Goal: Task Accomplishment & Management: Manage account settings

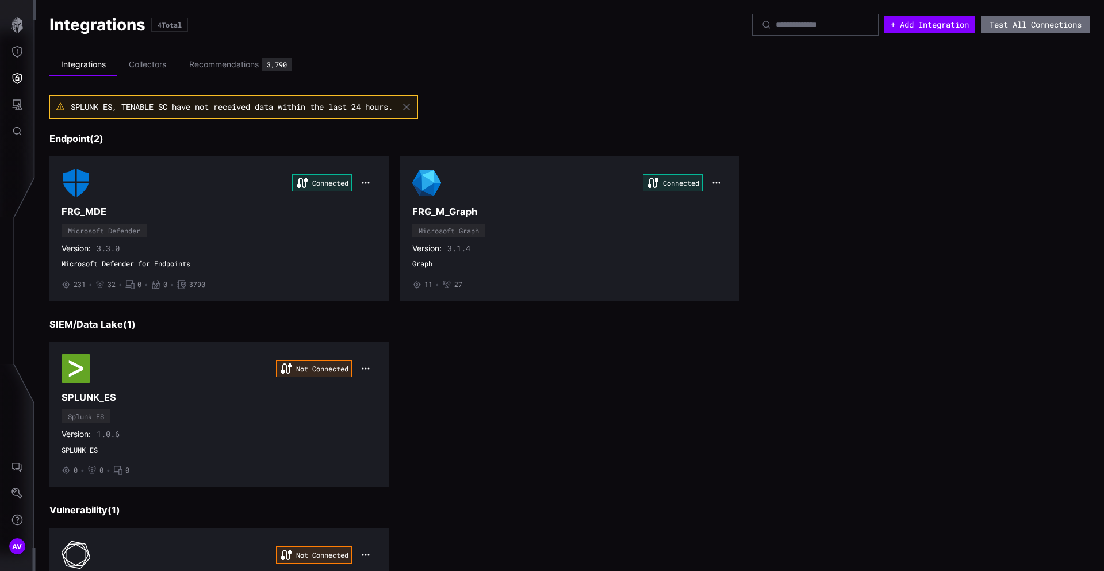
click at [927, 322] on h3 "SIEM/Data Lake ( 1 )" at bounding box center [569, 324] width 1040 height 12
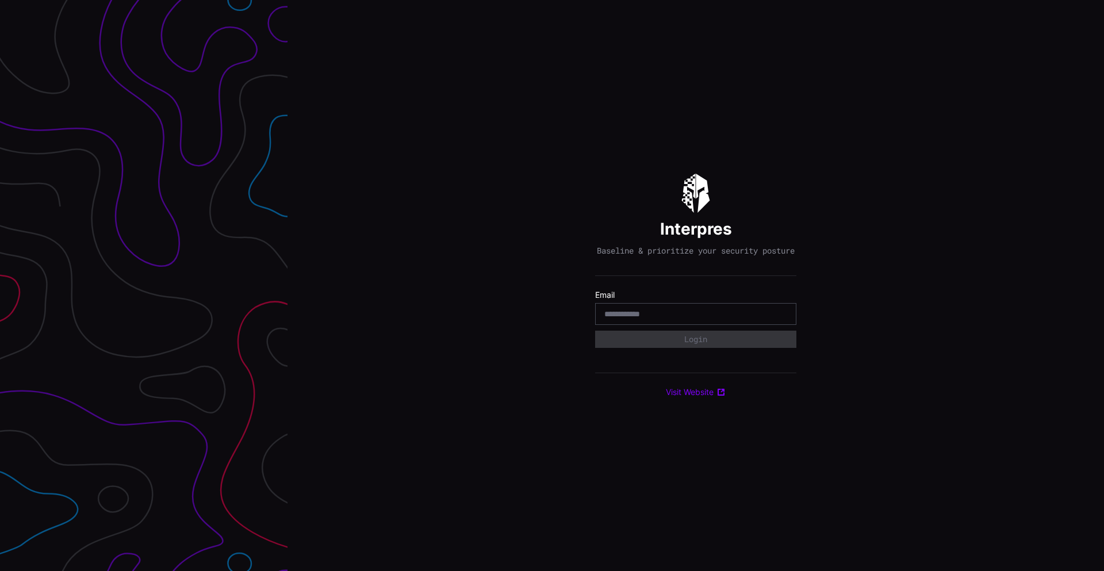
click at [671, 313] on div at bounding box center [695, 314] width 201 height 22
click at [671, 319] on input "email" at bounding box center [695, 314] width 183 height 10
type input "**********"
click at [682, 347] on button "Login" at bounding box center [695, 339] width 197 height 17
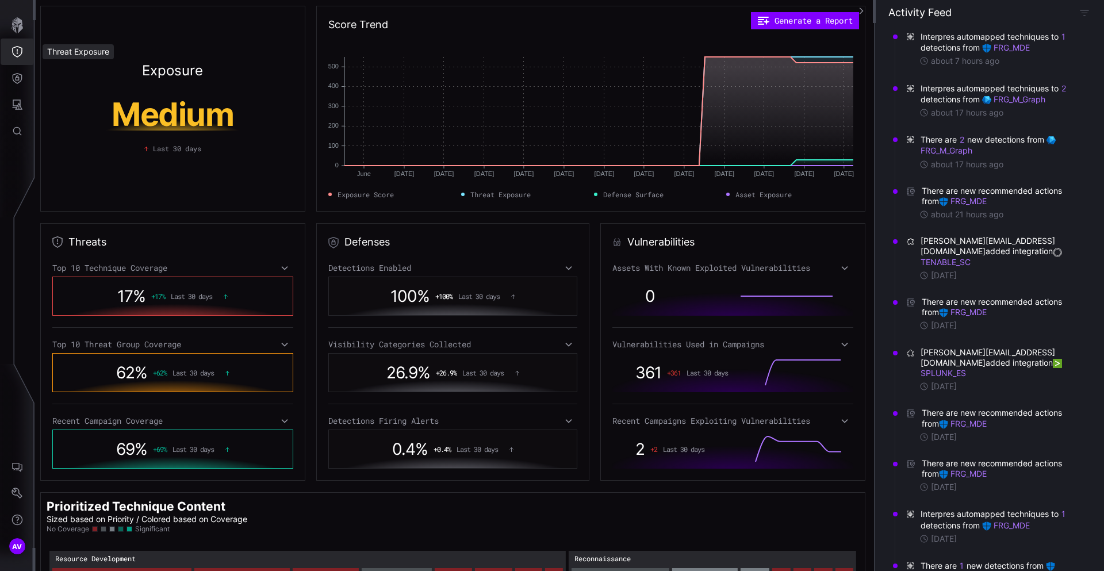
click at [20, 51] on icon "Threat Exposure" at bounding box center [16, 51] width 11 height 11
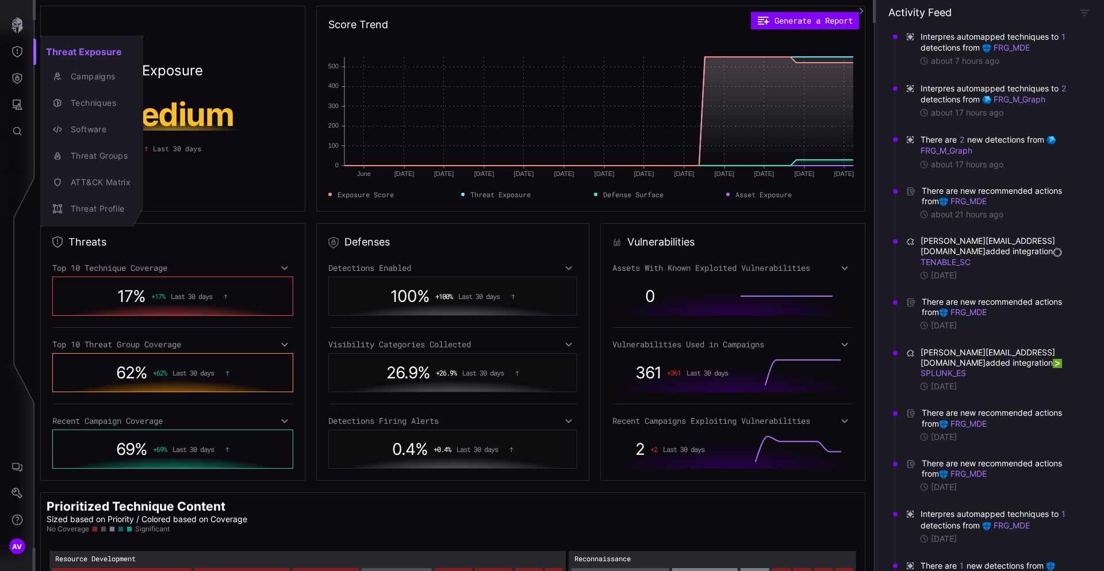
click at [20, 86] on div at bounding box center [552, 285] width 1104 height 571
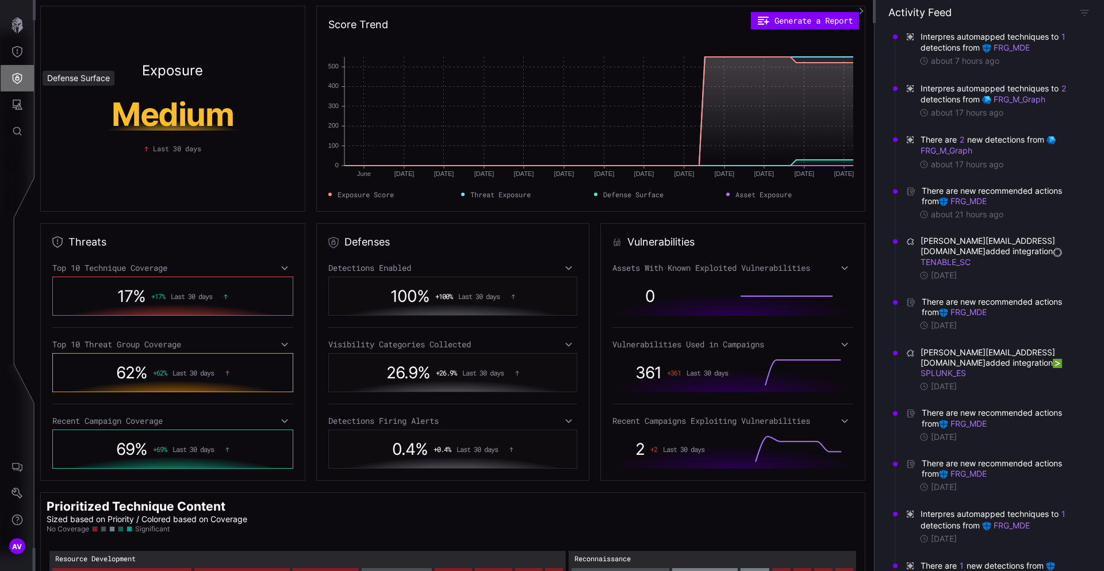
click at [20, 75] on icon "Defense Surface" at bounding box center [16, 77] width 11 height 11
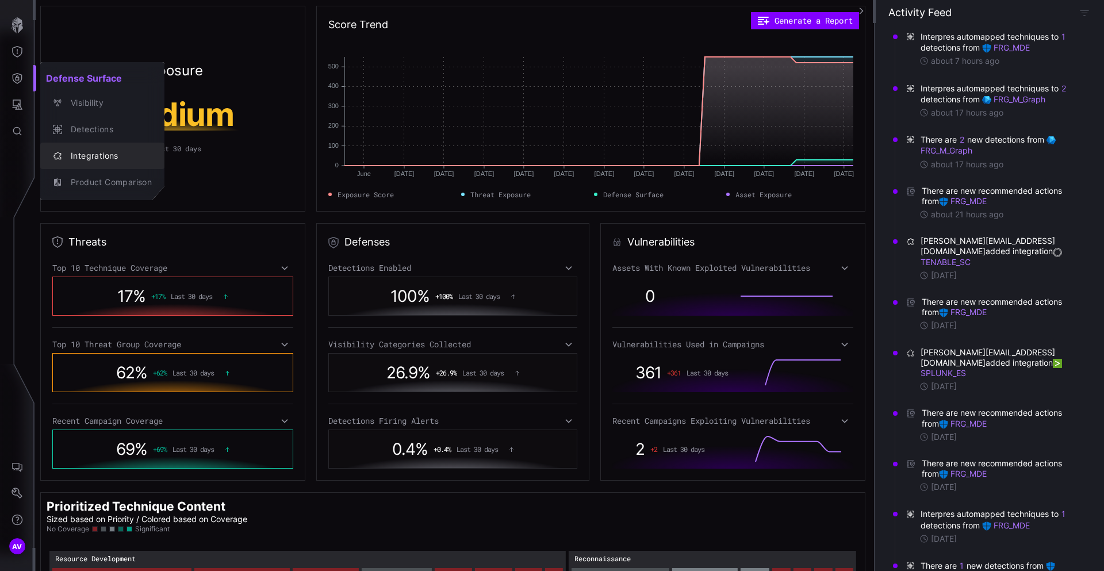
click at [80, 160] on div "Integrations" at bounding box center [108, 156] width 87 height 14
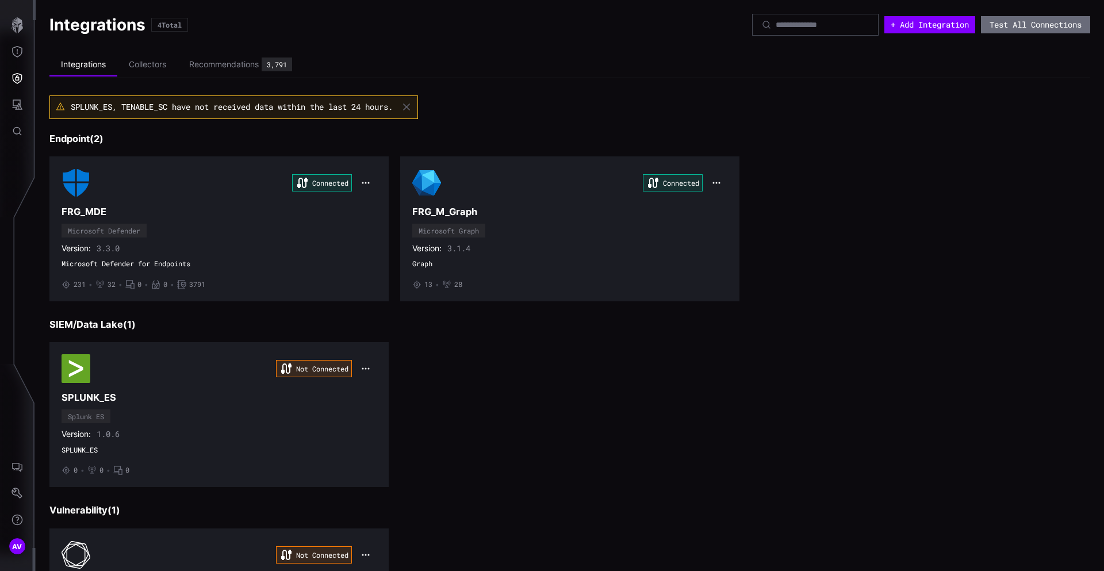
scroll to position [133, 0]
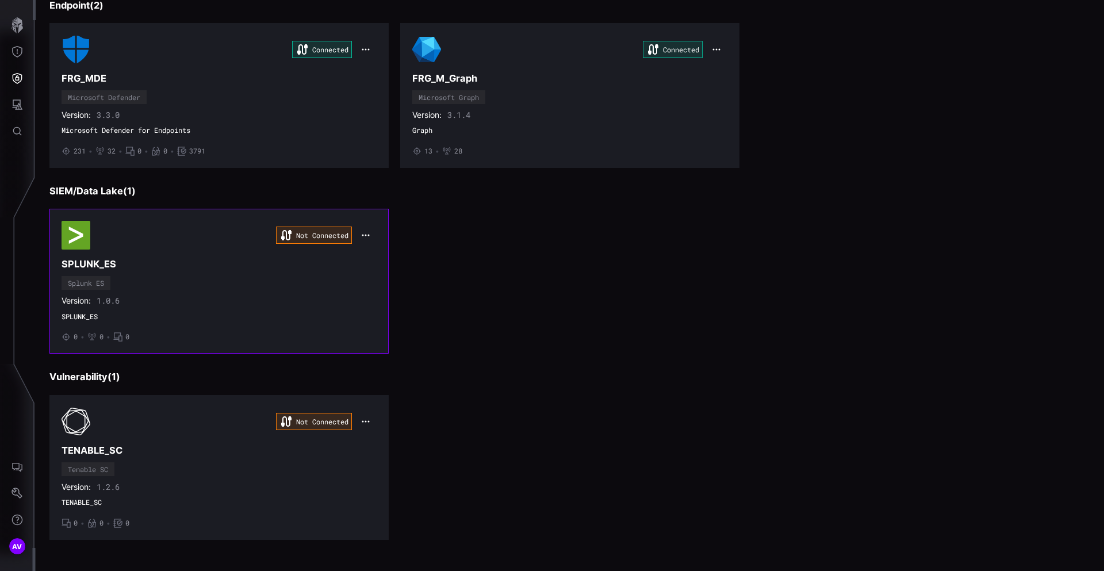
click at [193, 230] on div "Not Connected" at bounding box center [218, 235] width 315 height 29
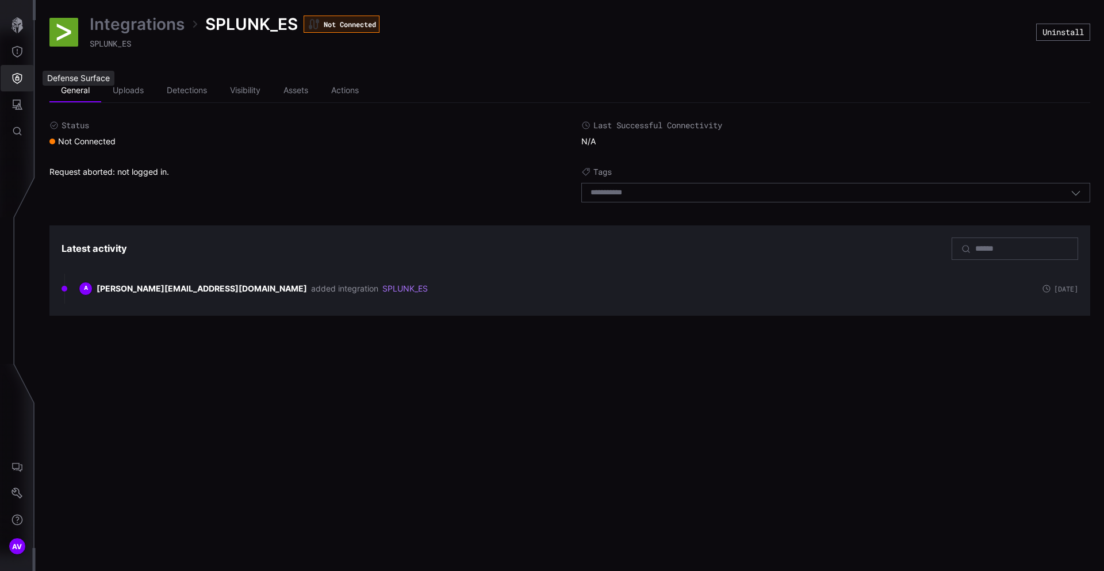
click at [13, 72] on icon "Defense Surface" at bounding box center [16, 77] width 11 height 11
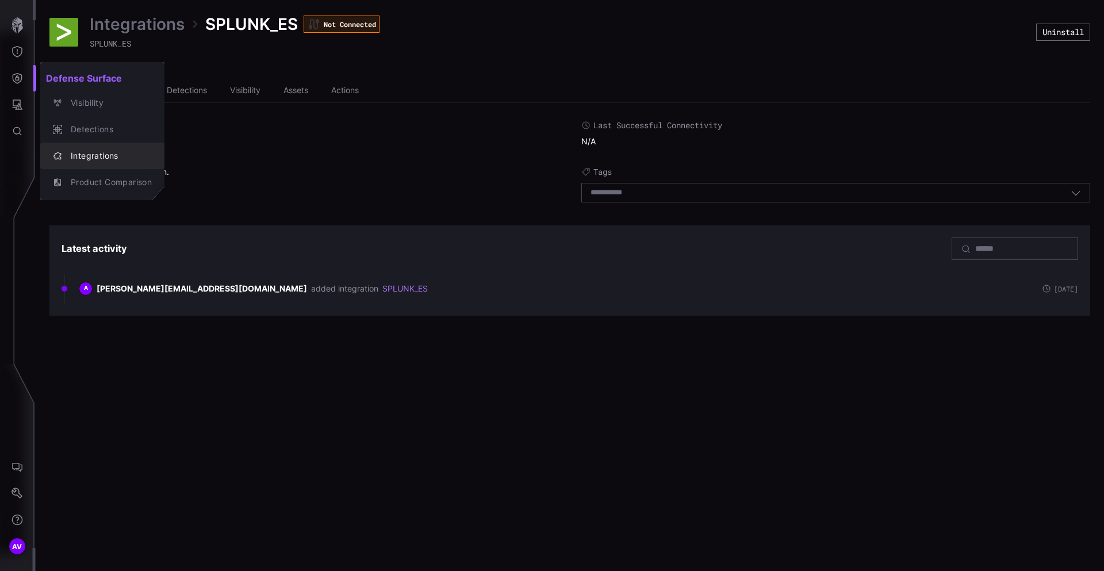
click at [103, 143] on button "Integrations" at bounding box center [102, 156] width 124 height 26
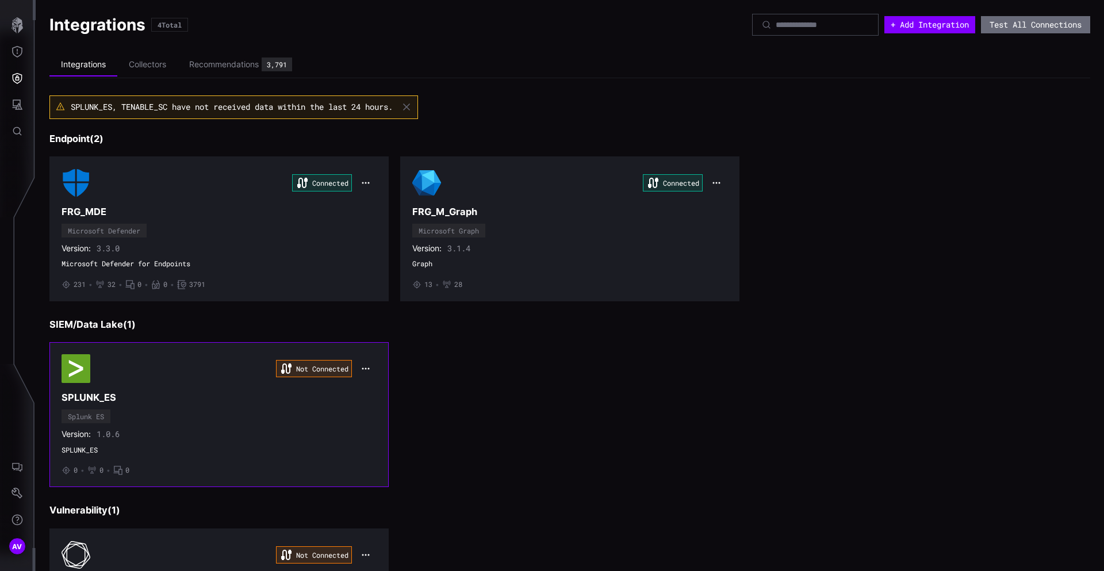
click at [365, 370] on icon "button" at bounding box center [365, 368] width 9 height 9
click at [367, 398] on div "Edit" at bounding box center [388, 393] width 51 height 21
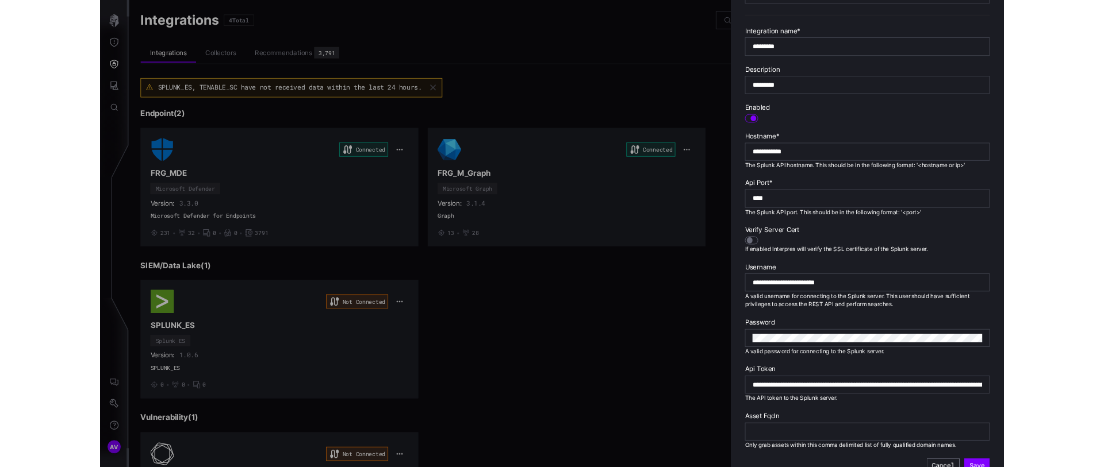
scroll to position [229, 0]
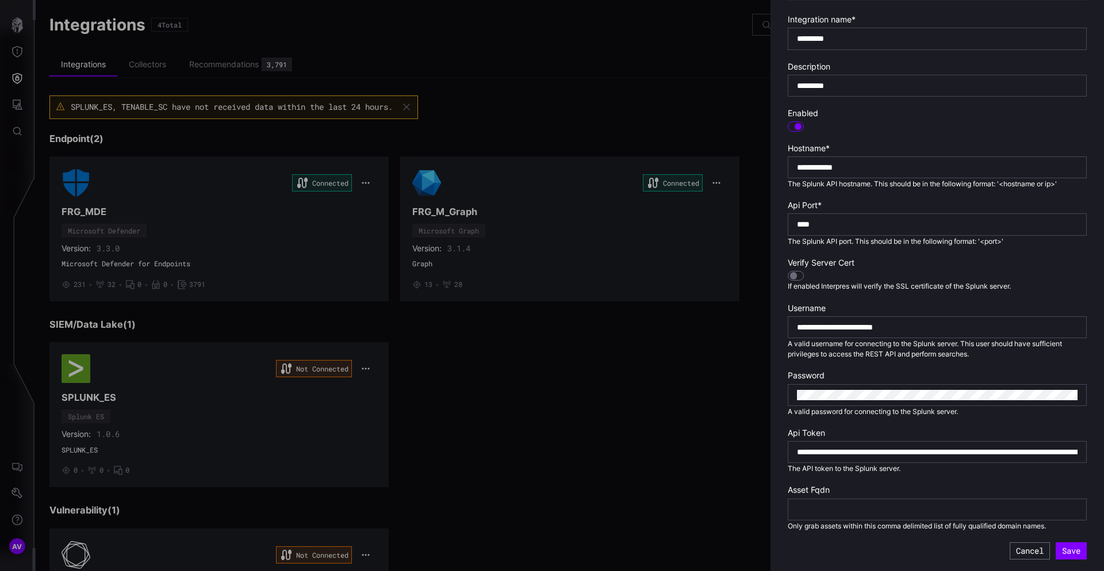
click at [936, 333] on div "**********" at bounding box center [936, 327] width 299 height 22
click at [936, 330] on input "**********" at bounding box center [937, 327] width 280 height 10
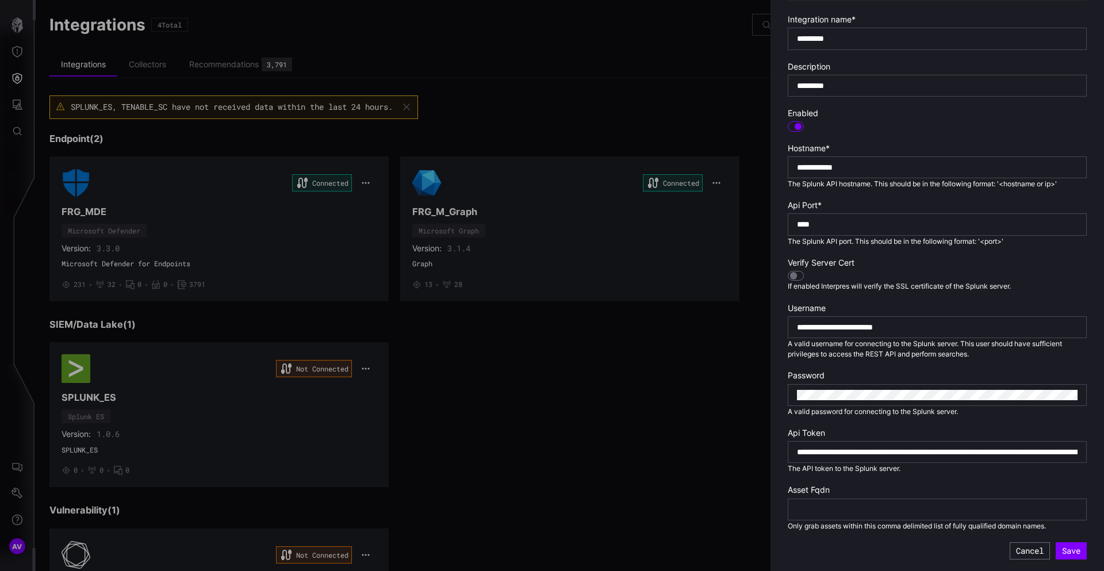
click at [929, 401] on div at bounding box center [936, 395] width 299 height 22
click at [941, 322] on input "**********" at bounding box center [937, 327] width 280 height 10
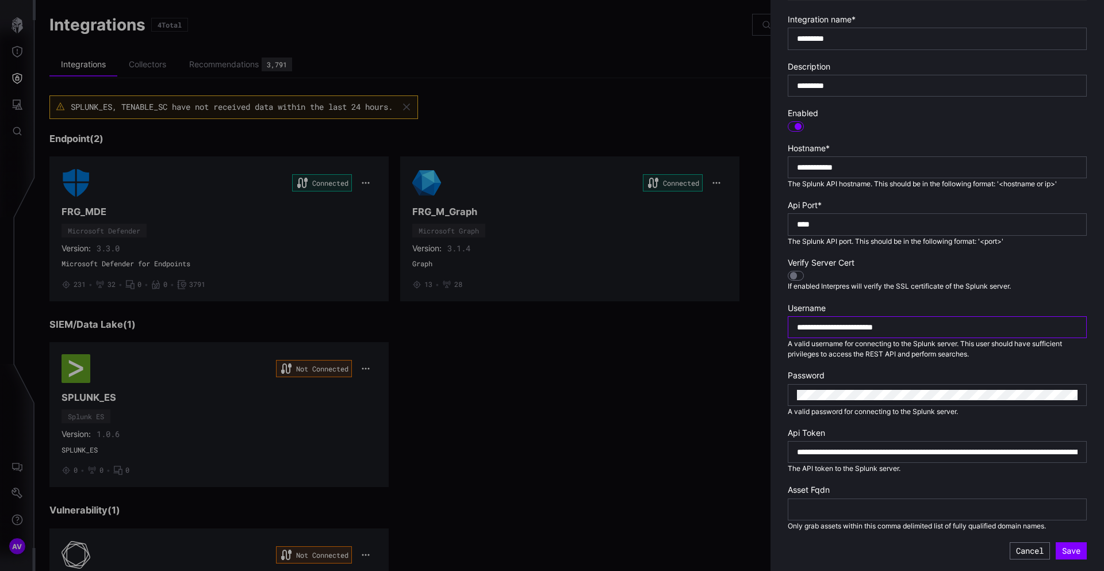
click at [941, 322] on input "**********" at bounding box center [937, 327] width 280 height 10
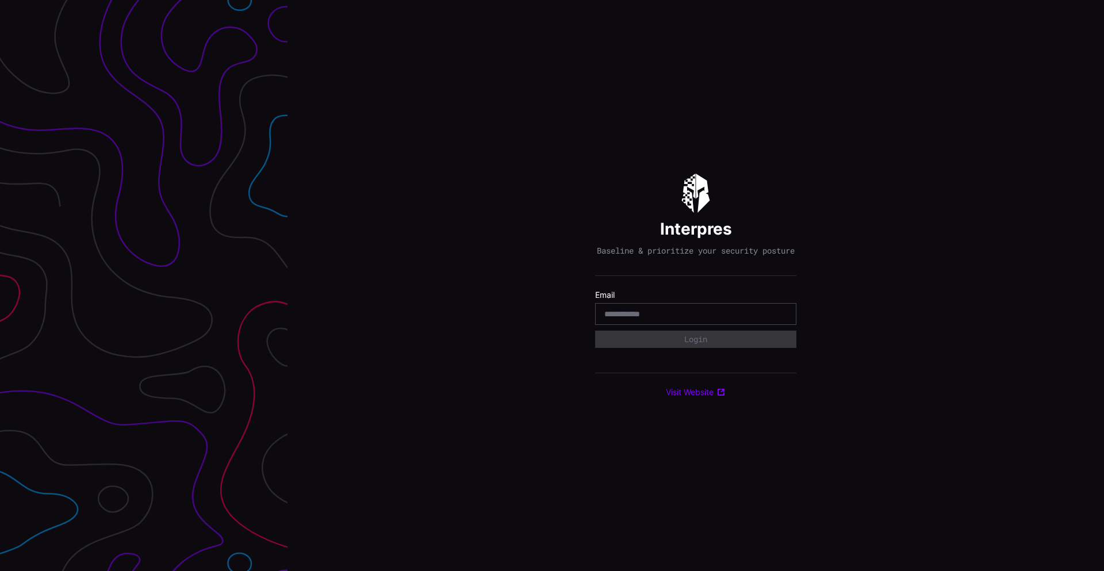
click at [632, 310] on div at bounding box center [695, 314] width 201 height 22
click at [633, 318] on input "email" at bounding box center [695, 314] width 183 height 10
type input "**********"
click at [691, 345] on button "Login" at bounding box center [695, 338] width 201 height 17
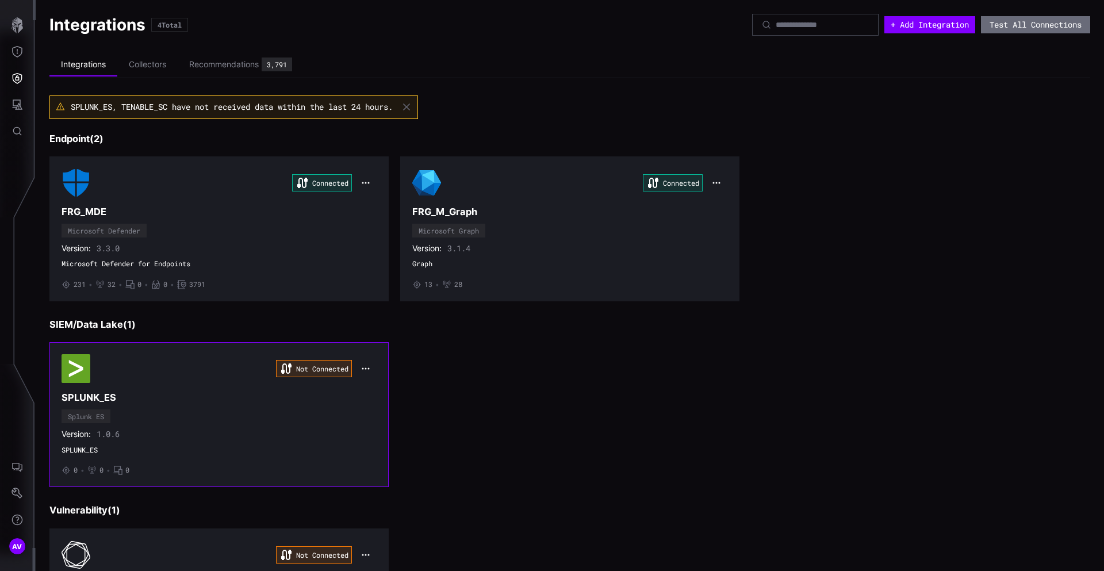
scroll to position [133, 0]
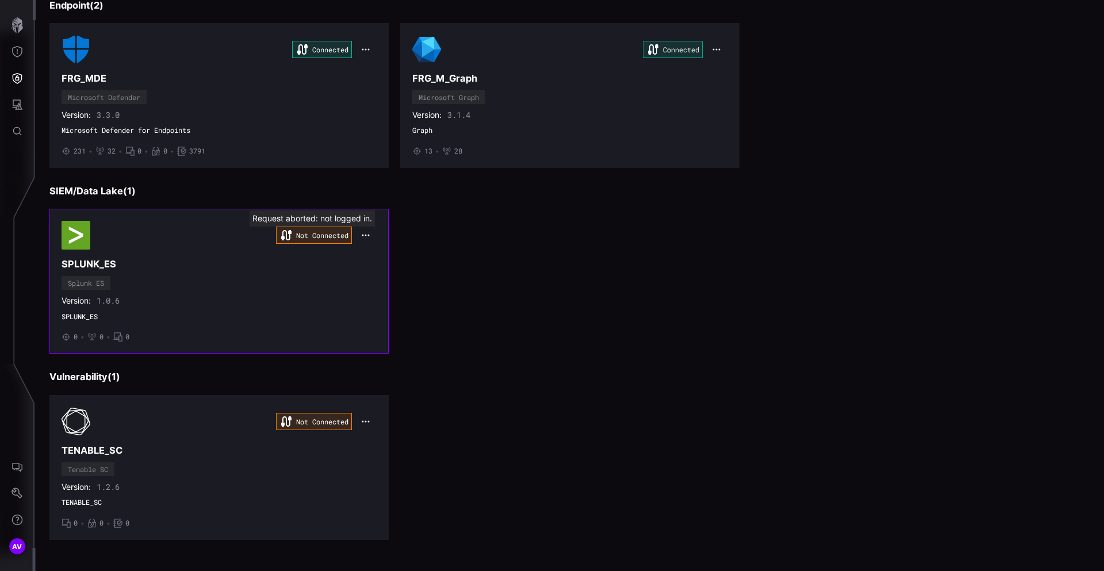
click at [306, 233] on div "Not Connected" at bounding box center [314, 234] width 76 height 17
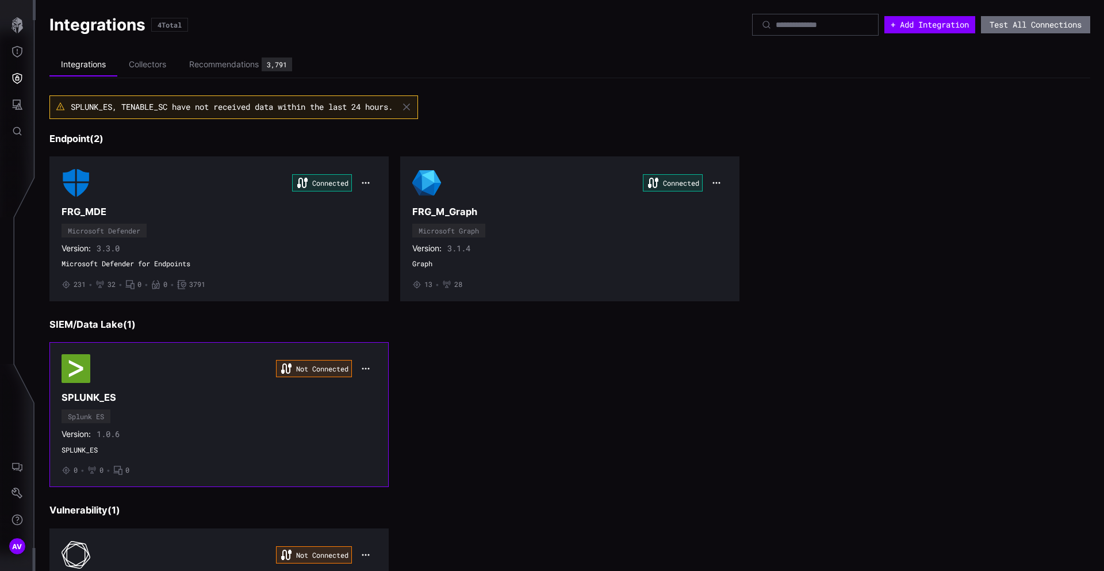
click at [363, 362] on button "button" at bounding box center [366, 368] width 22 height 16
click at [368, 397] on div "Edit" at bounding box center [387, 394] width 39 height 10
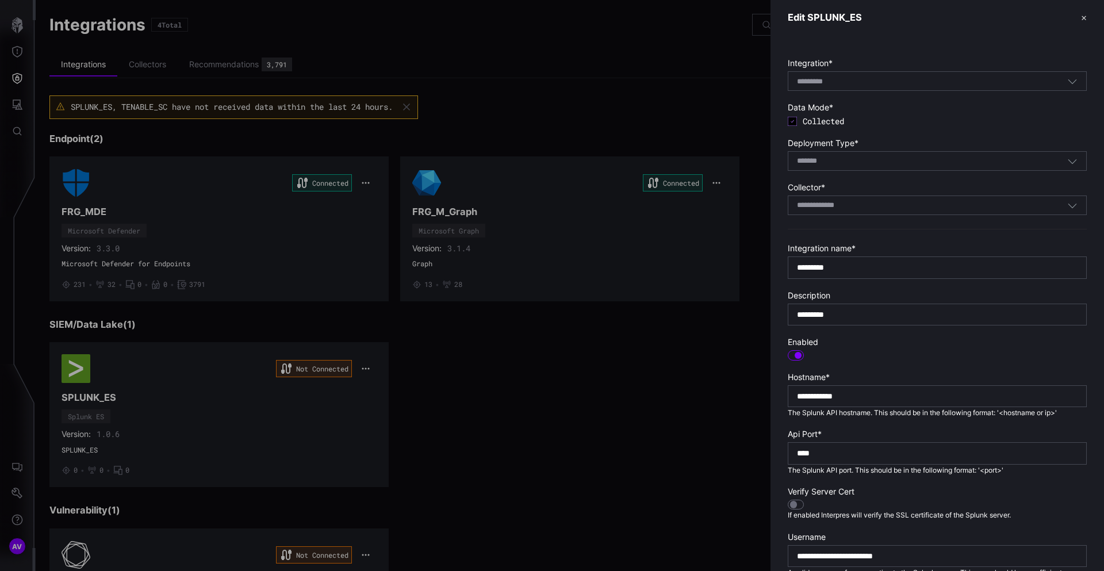
scroll to position [229, 0]
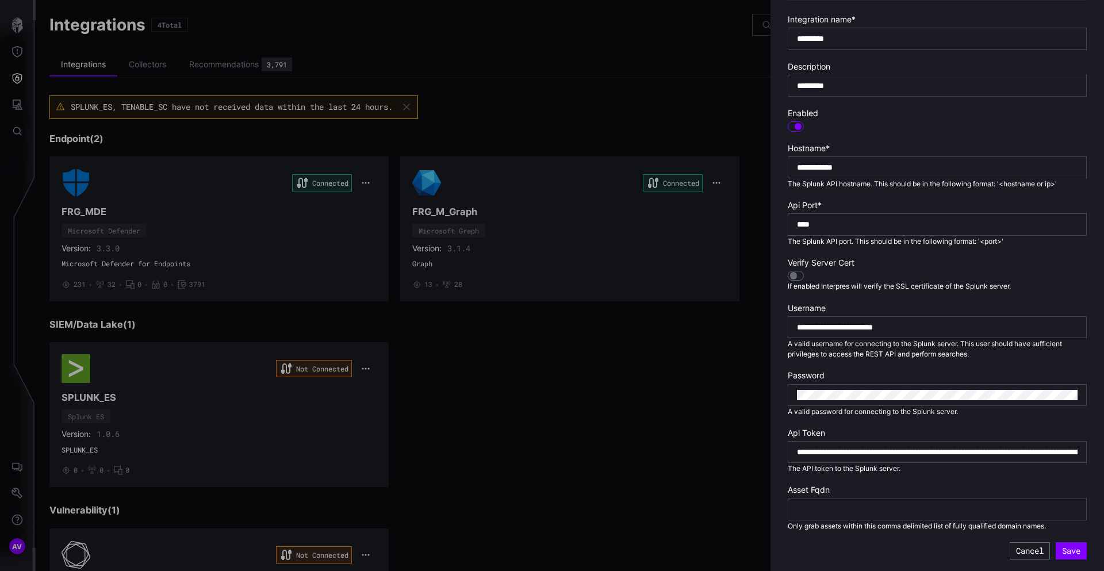
click at [885, 412] on span "A valid password for connecting to the Splunk server." at bounding box center [872, 411] width 170 height 9
click at [943, 326] on input "**********" at bounding box center [937, 327] width 280 height 10
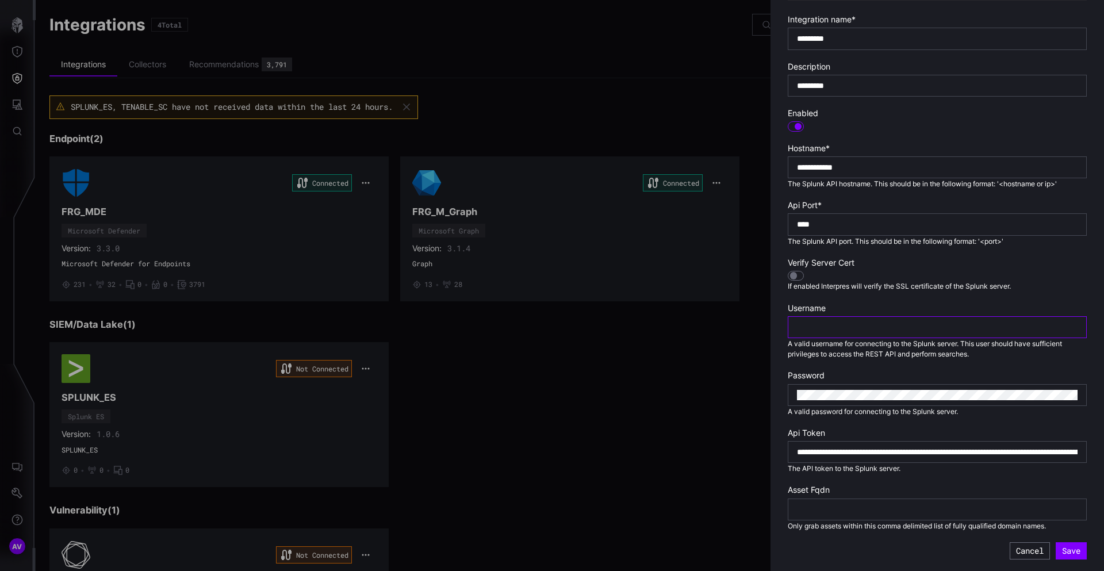
click at [844, 326] on input "text" at bounding box center [937, 327] width 280 height 10
paste input "**********"
type input "**********"
click at [843, 444] on div "**********" at bounding box center [936, 452] width 299 height 22
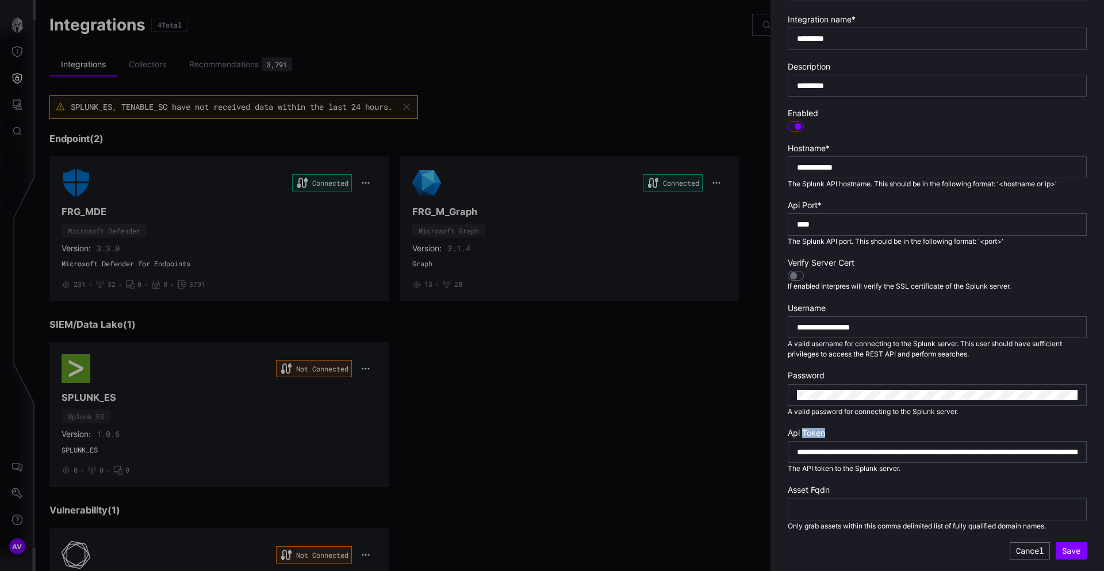
click at [843, 444] on div "**********" at bounding box center [936, 452] width 299 height 22
click at [843, 452] on input "**********" at bounding box center [937, 452] width 280 height 10
click at [1071, 551] on button "Save" at bounding box center [1070, 550] width 31 height 17
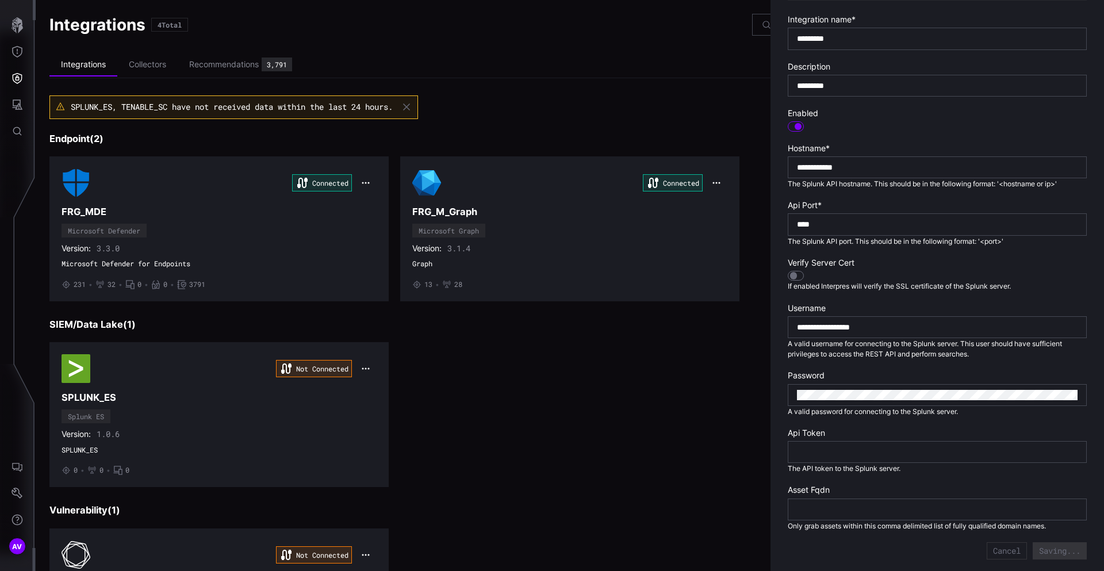
type input "**********"
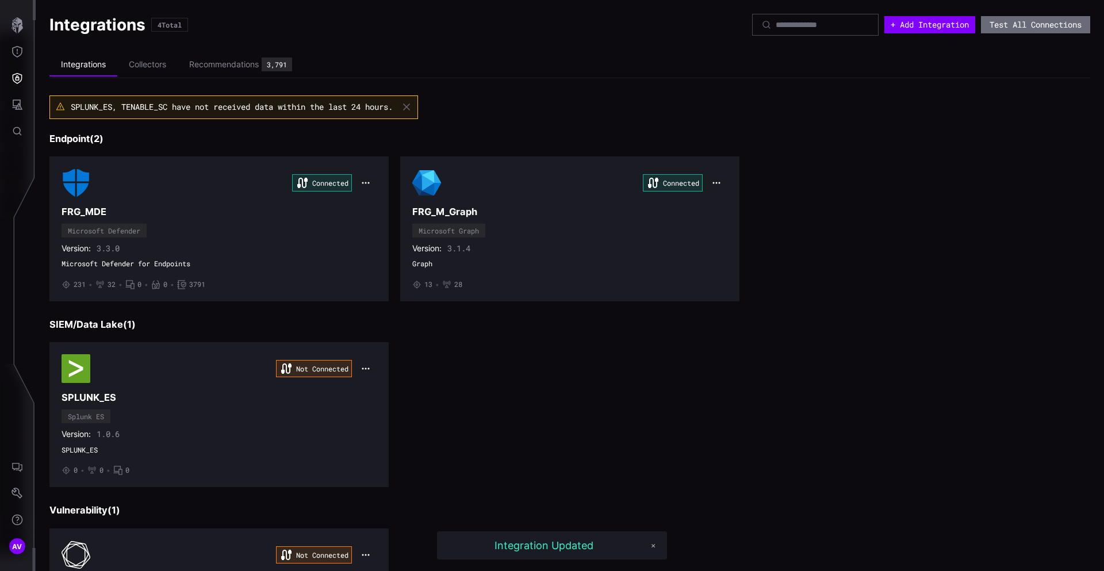
scroll to position [133, 0]
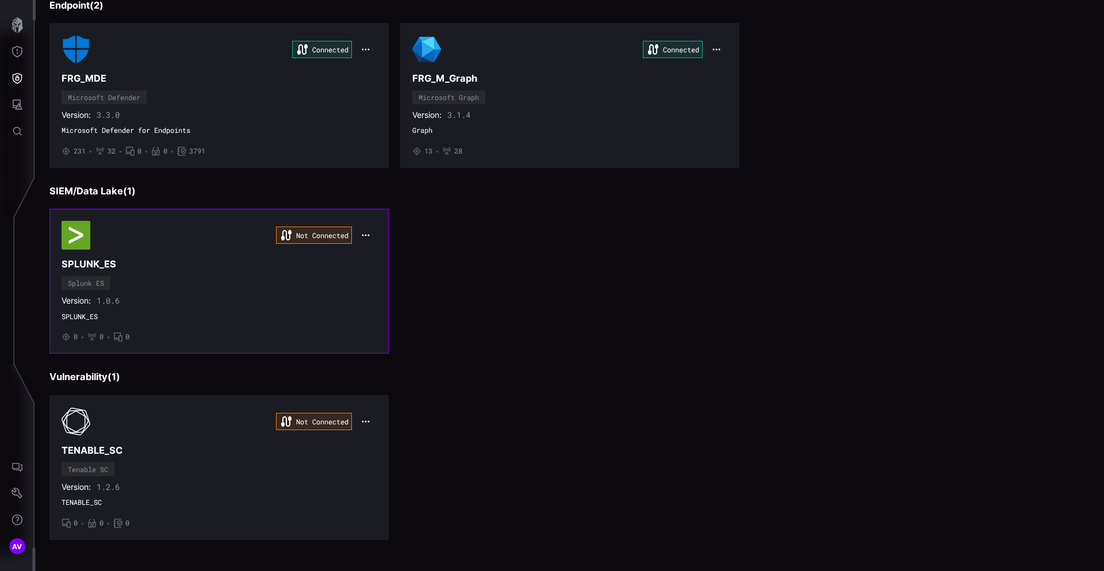
click at [205, 235] on div "Not Connected" at bounding box center [218, 235] width 315 height 29
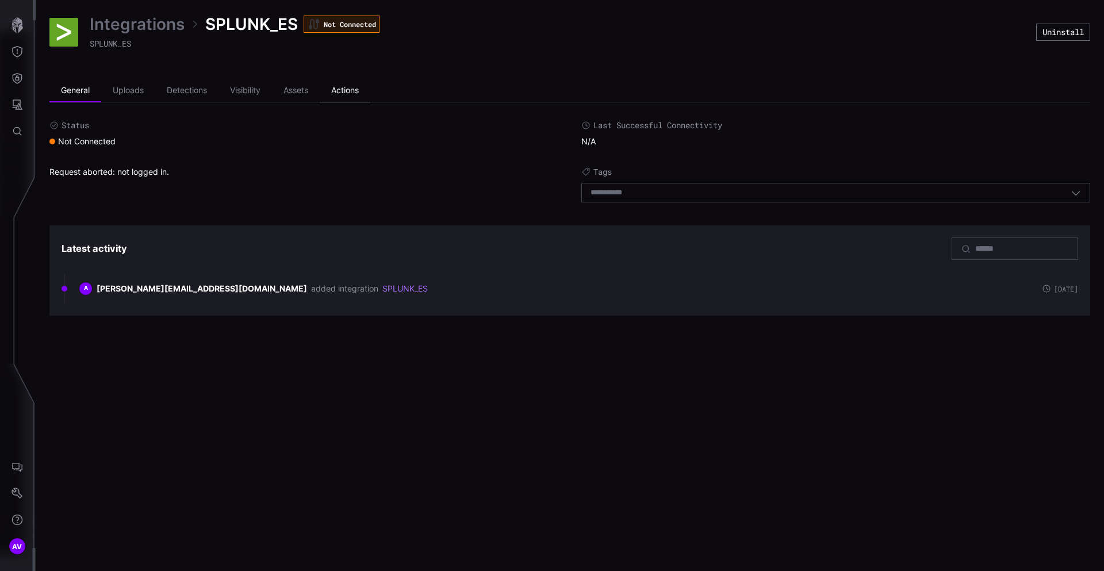
click at [351, 93] on li "Actions" at bounding box center [345, 90] width 51 height 23
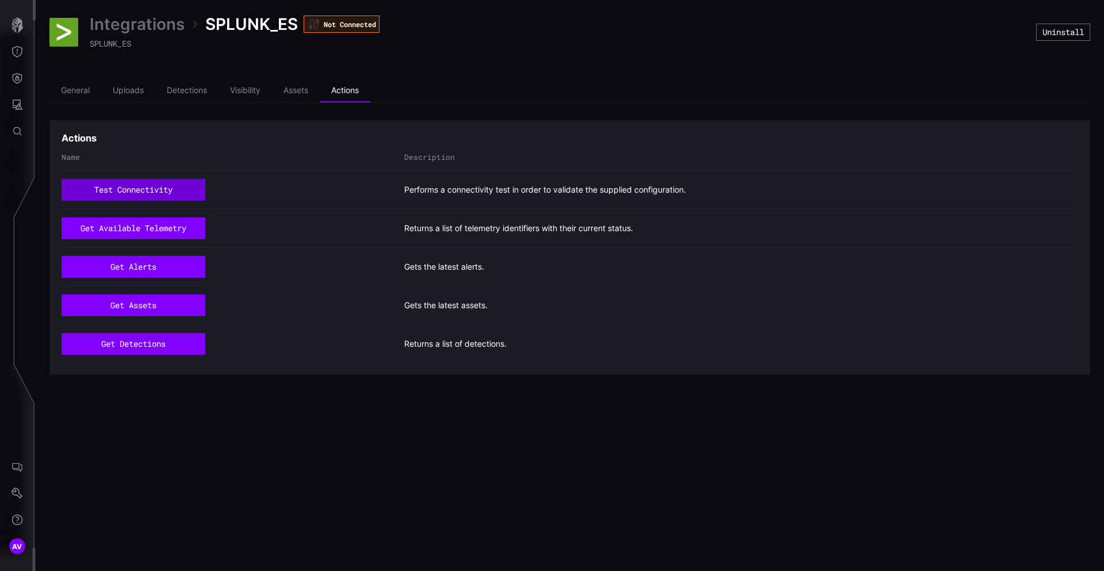
click at [133, 184] on button "test connectivity" at bounding box center [133, 190] width 144 height 22
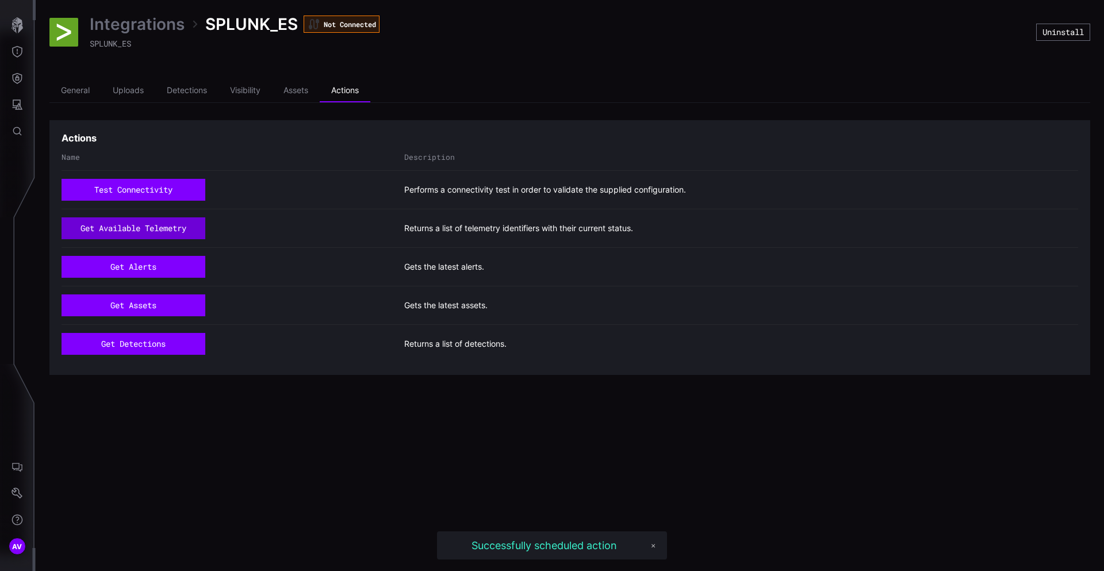
click at [134, 229] on button "get available telemetry" at bounding box center [133, 228] width 144 height 22
click at [128, 262] on button "get alerts" at bounding box center [133, 267] width 132 height 20
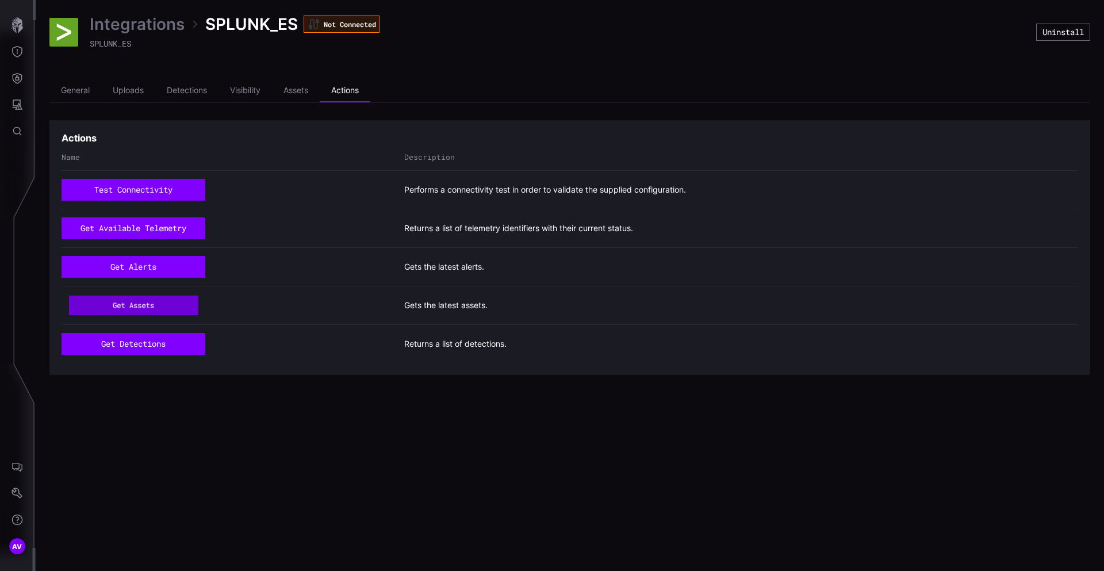
click at [127, 301] on button "get assets" at bounding box center [133, 305] width 129 height 20
click at [126, 344] on button "get detections" at bounding box center [133, 344] width 144 height 22
click at [301, 96] on li "Assets" at bounding box center [296, 90] width 48 height 23
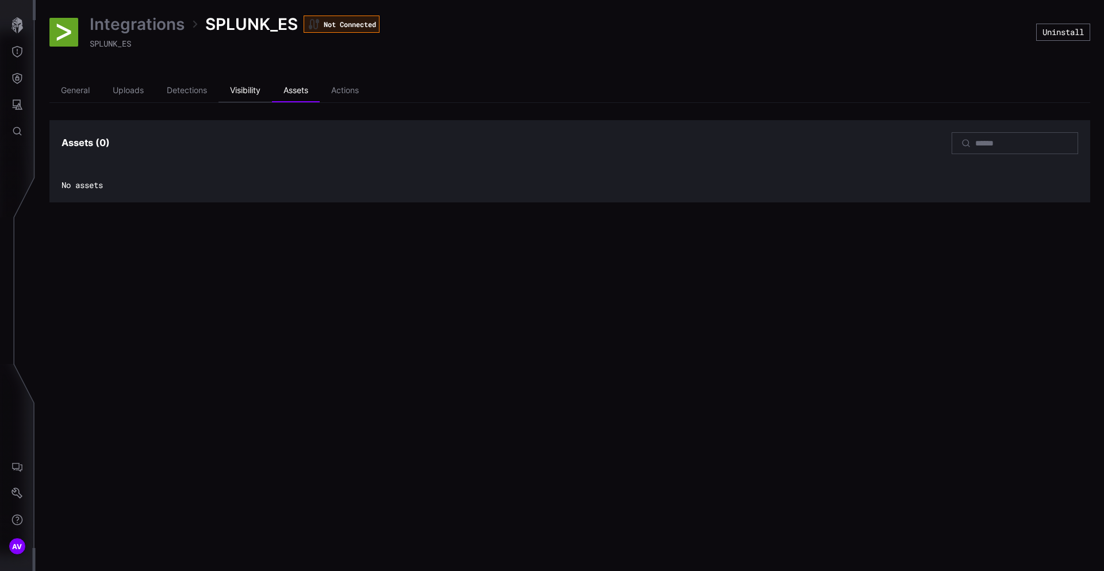
click at [257, 93] on li "Visibility" at bounding box center [244, 90] width 53 height 23
click at [189, 82] on li "Detections" at bounding box center [186, 90] width 63 height 23
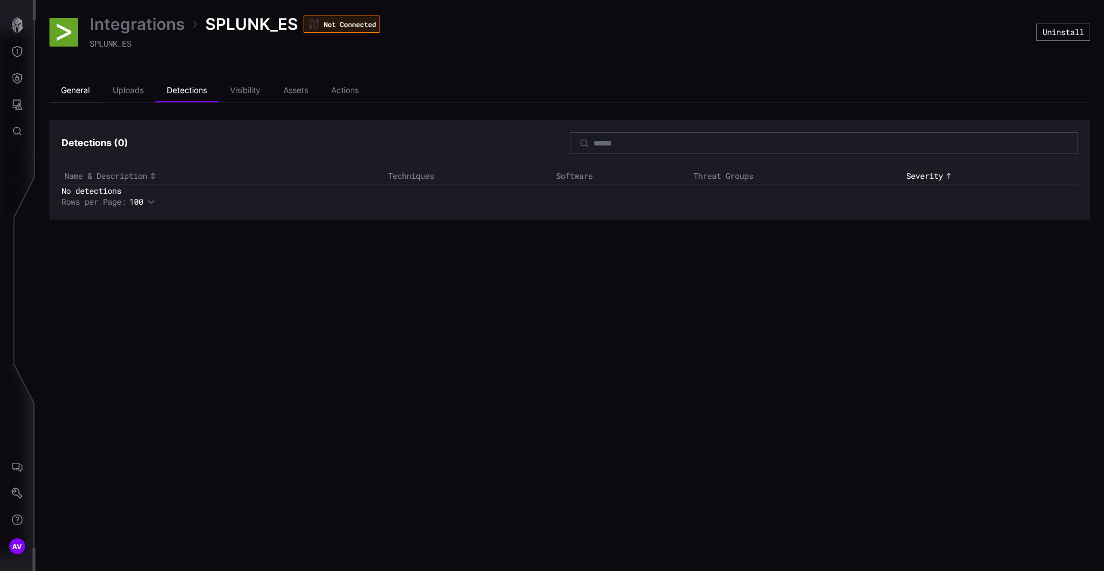
click at [99, 91] on li "General" at bounding box center [75, 90] width 52 height 23
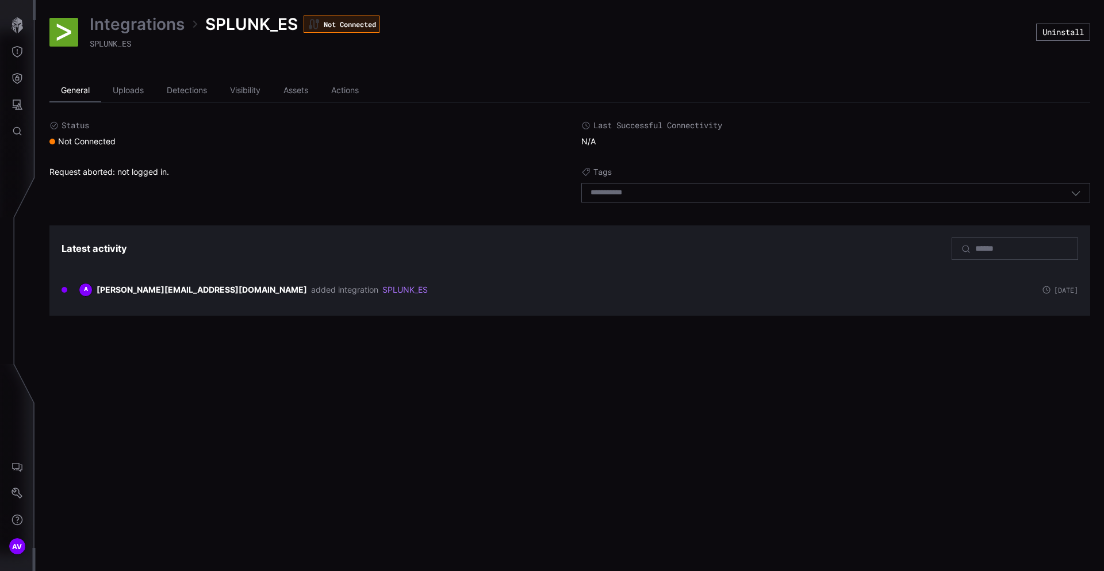
click at [72, 91] on li "General" at bounding box center [75, 90] width 52 height 23
click at [139, 20] on link "Integrations" at bounding box center [137, 24] width 95 height 21
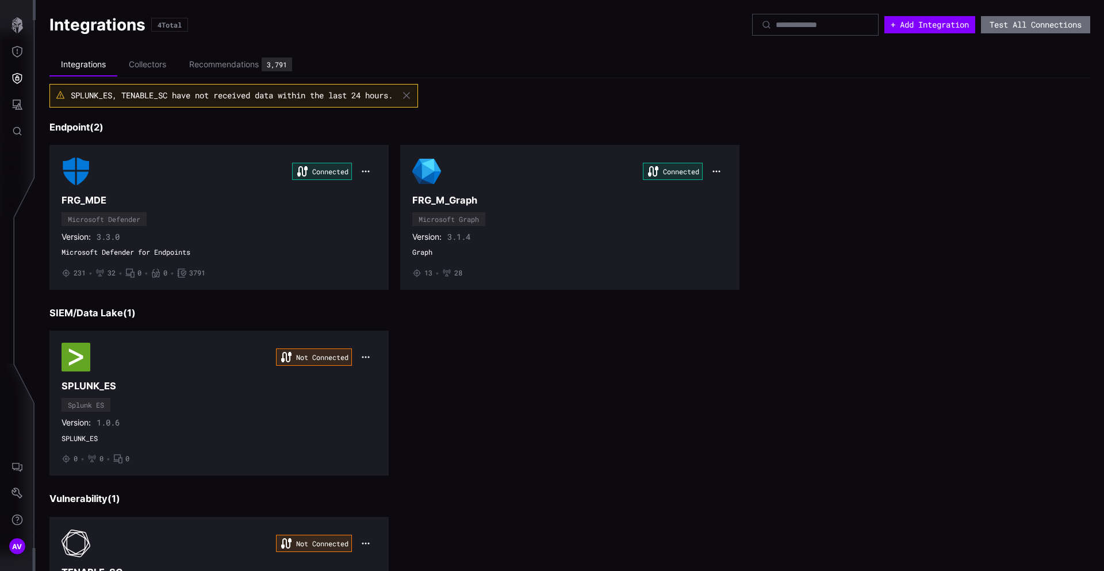
scroll to position [133, 0]
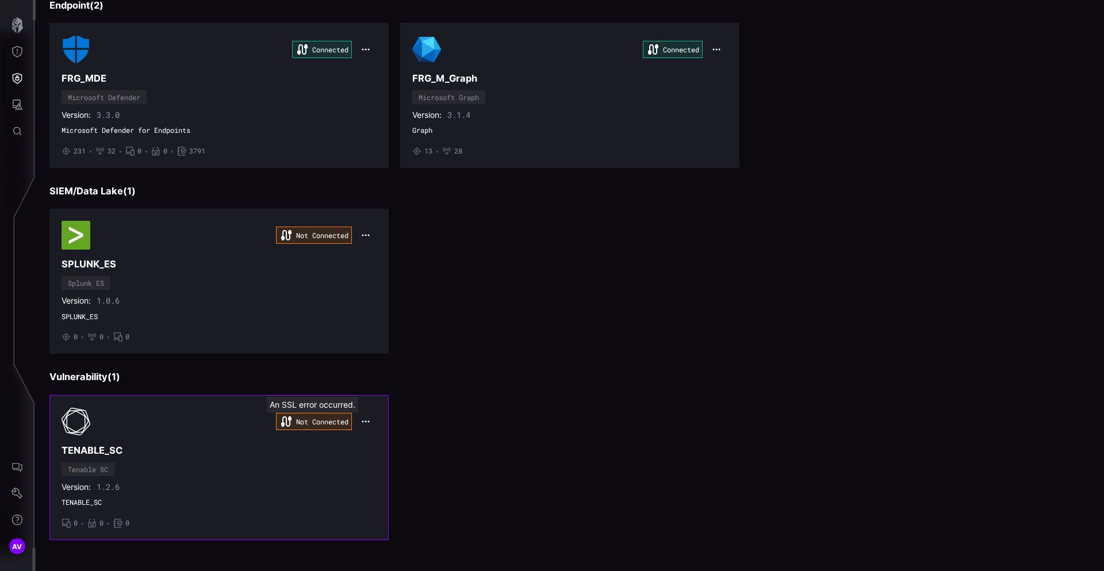
click at [315, 421] on div "Not Connected" at bounding box center [314, 421] width 76 height 17
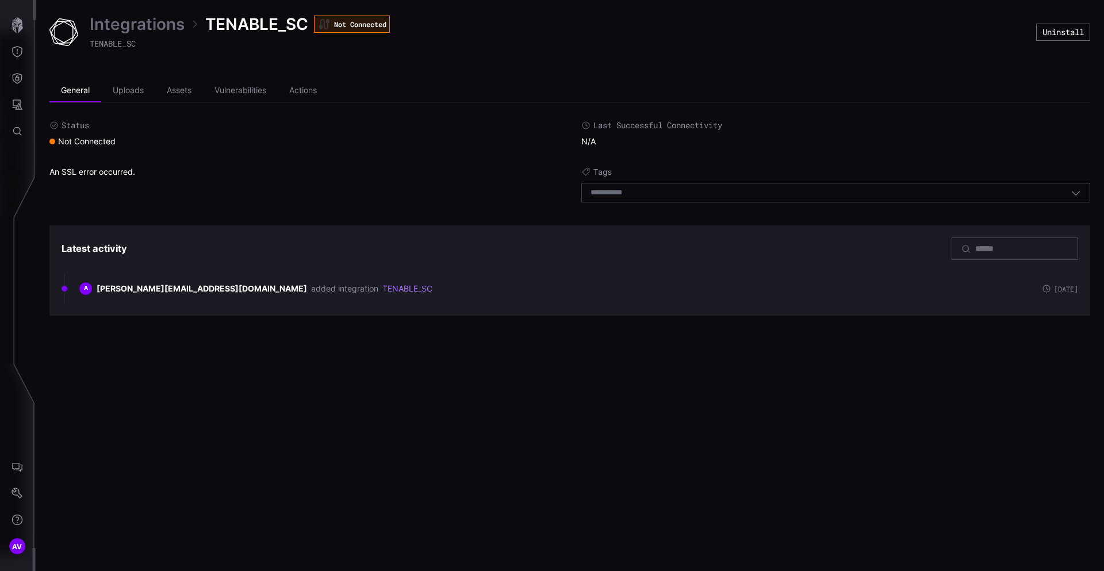
click at [124, 24] on link "Integrations" at bounding box center [137, 24] width 95 height 21
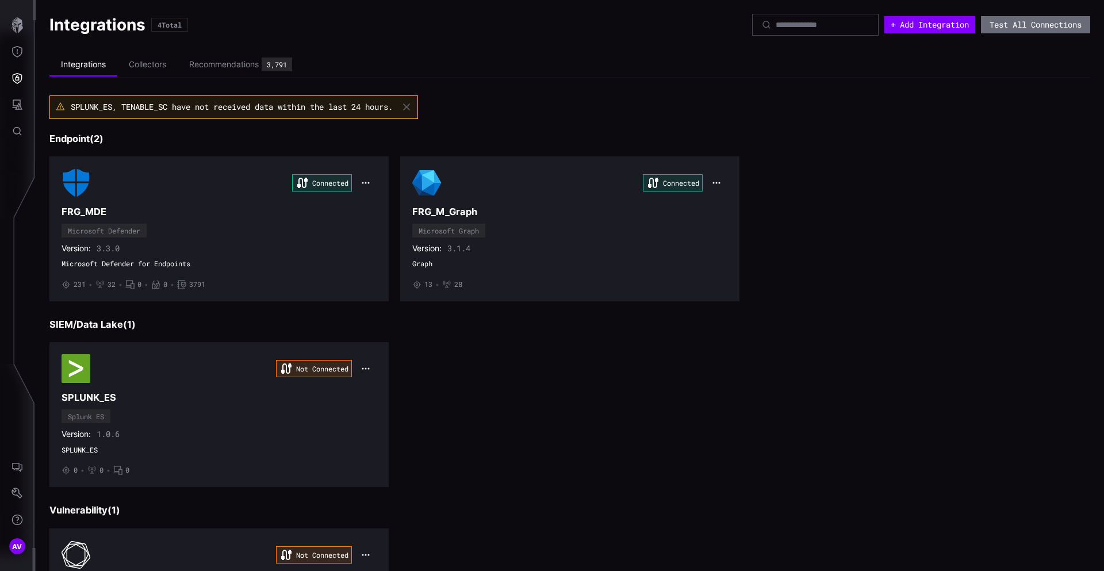
scroll to position [133, 0]
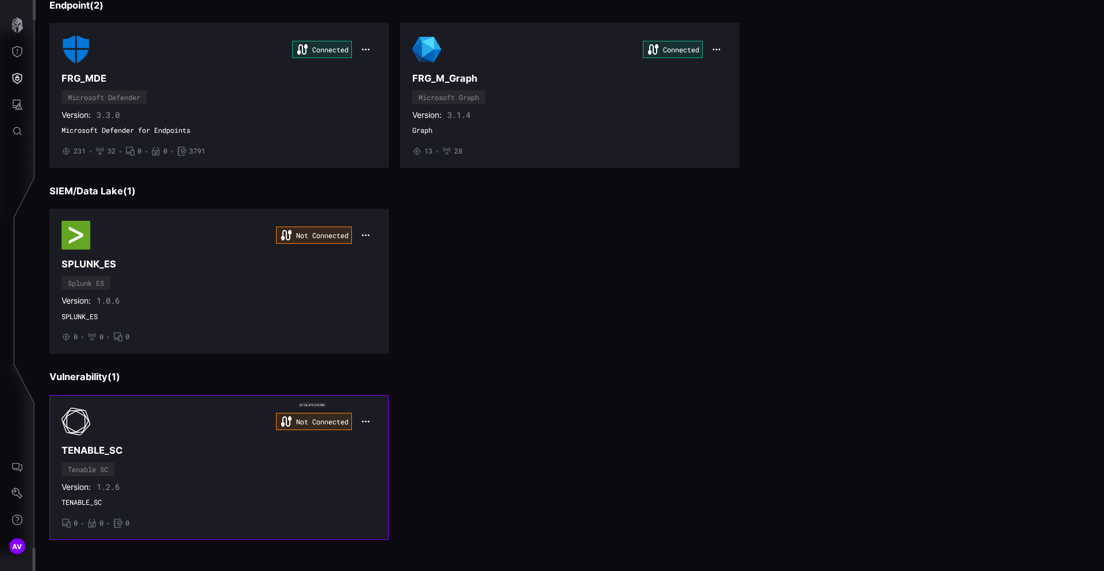
click at [324, 424] on div "Not Connected" at bounding box center [314, 421] width 76 height 17
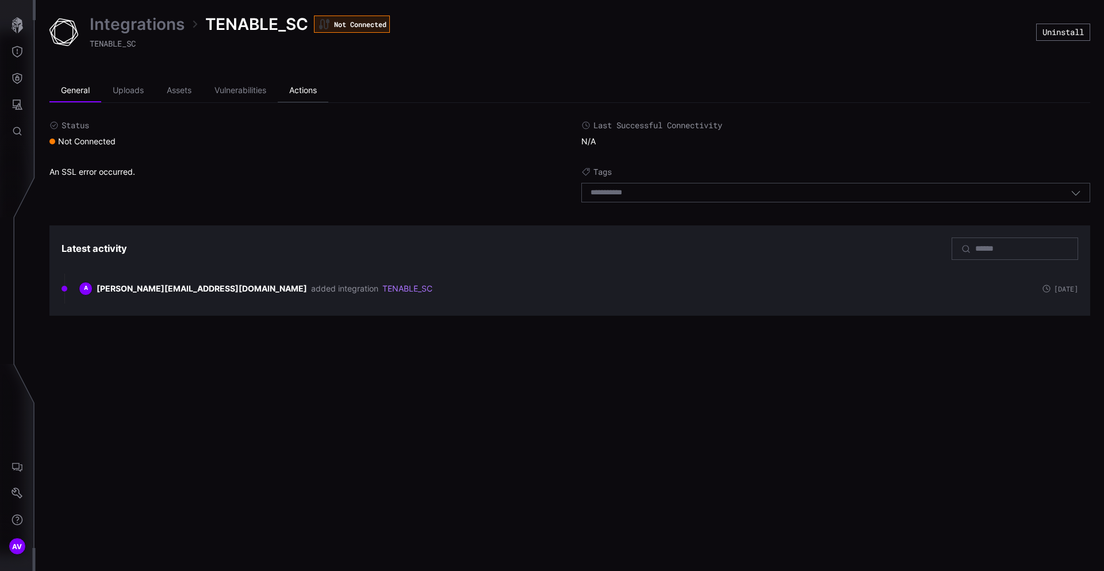
click at [310, 97] on li "Actions" at bounding box center [303, 90] width 51 height 23
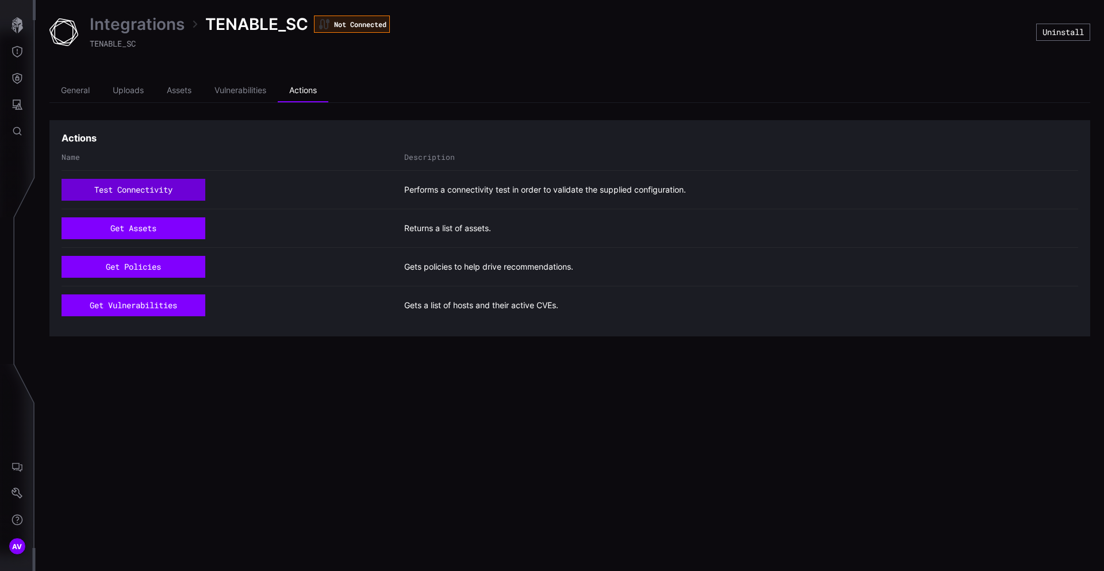
click at [161, 188] on button "test connectivity" at bounding box center [133, 190] width 144 height 22
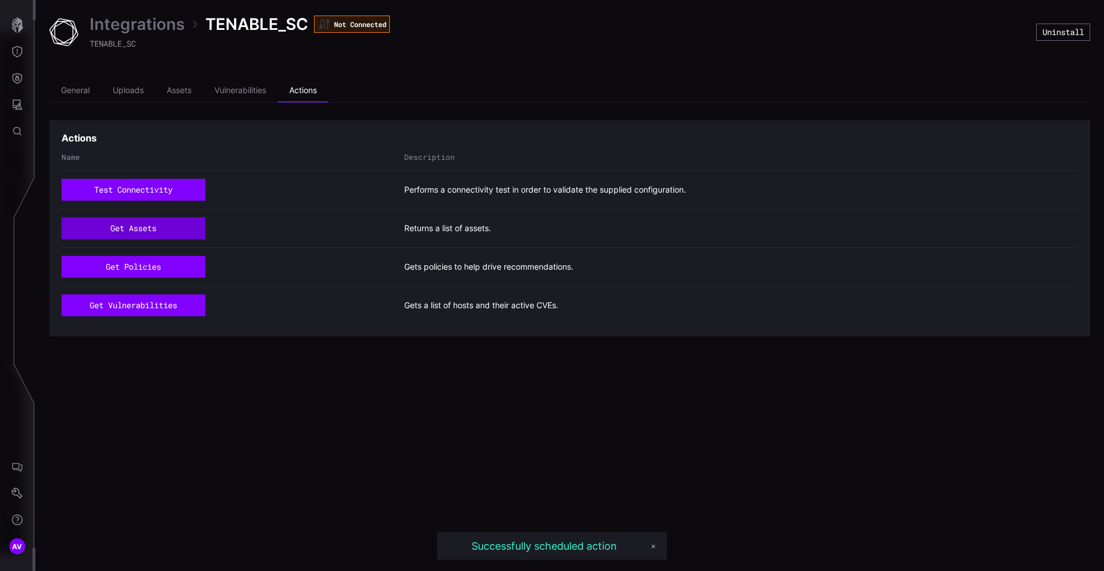
click at [158, 229] on button "get assets" at bounding box center [133, 228] width 144 height 22
click at [154, 259] on button "get policies" at bounding box center [133, 266] width 141 height 21
click at [148, 308] on button "get vulnerabilities" at bounding box center [133, 305] width 137 height 21
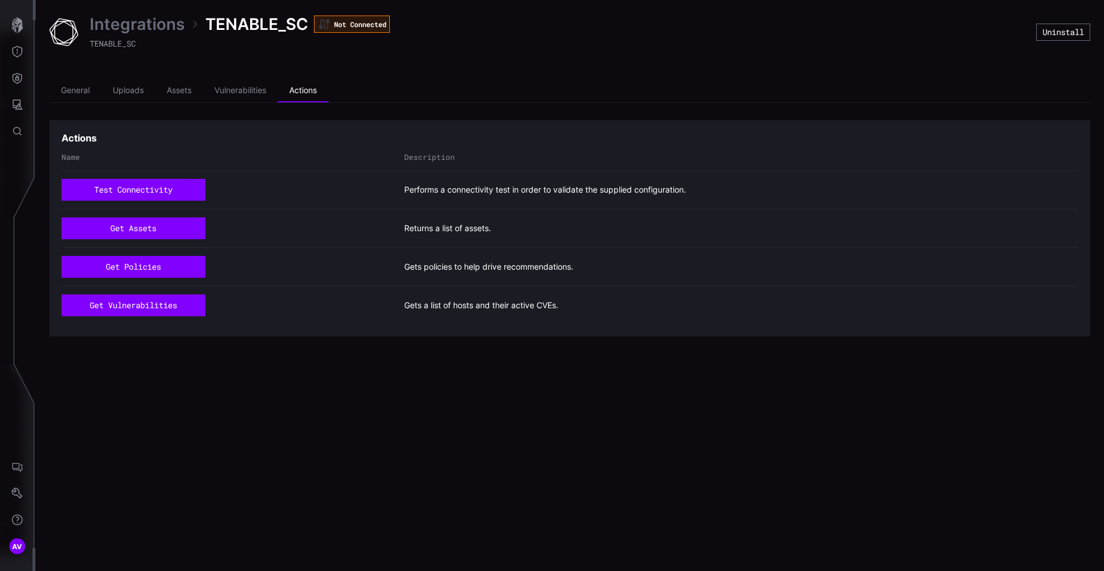
click at [125, 26] on link "Integrations" at bounding box center [137, 24] width 95 height 21
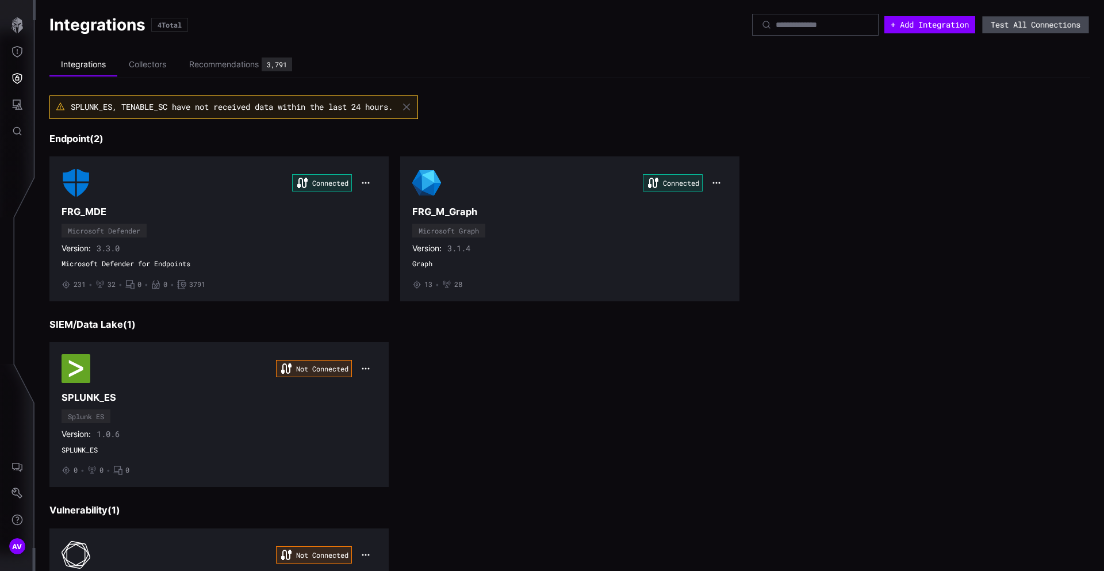
click at [1062, 20] on button "Test All Connections" at bounding box center [1035, 24] width 106 height 17
click at [932, 417] on div "Connected SPLUNK_ES Splunk ES Version: 1.0.6 SPLUNK_ES • 0 • 0 • 0" at bounding box center [569, 414] width 1040 height 145
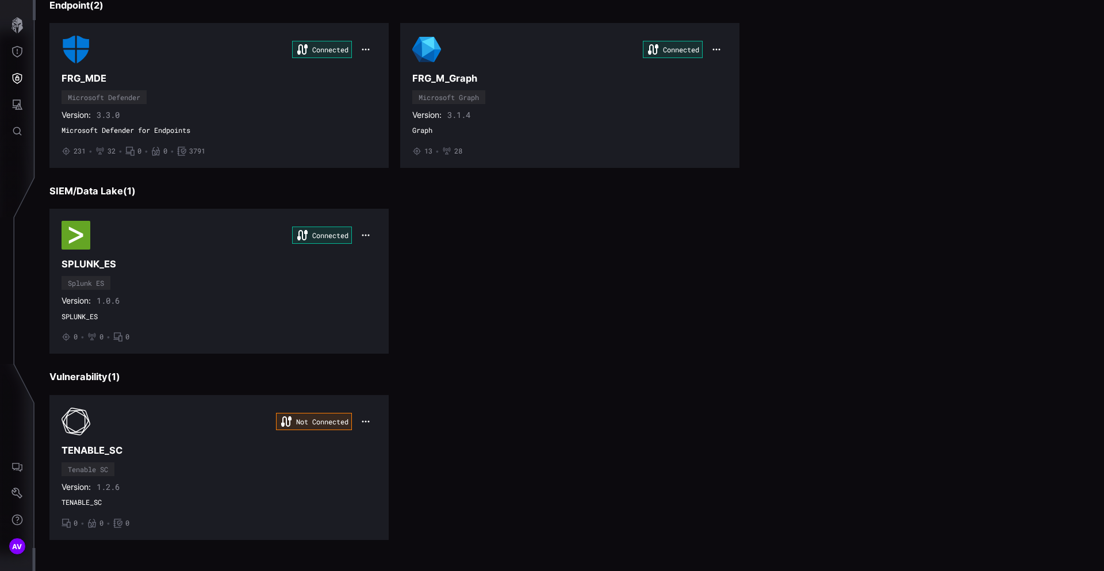
click at [517, 332] on div "Connected SPLUNK_ES Splunk ES Version: 1.0.6 SPLUNK_ES • 0 • 0 • 0" at bounding box center [569, 281] width 1040 height 145
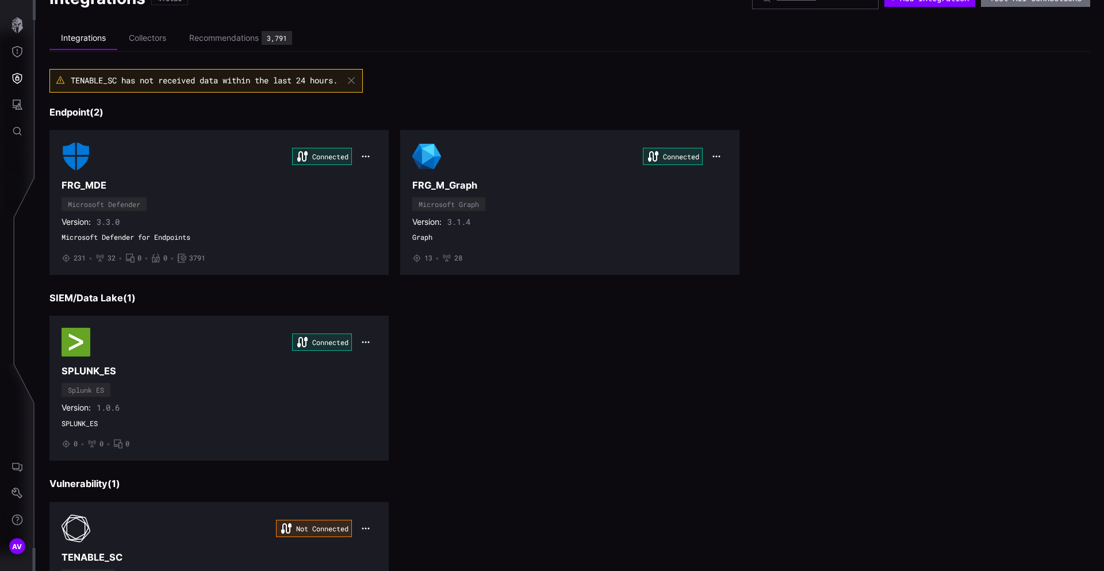
scroll to position [28, 0]
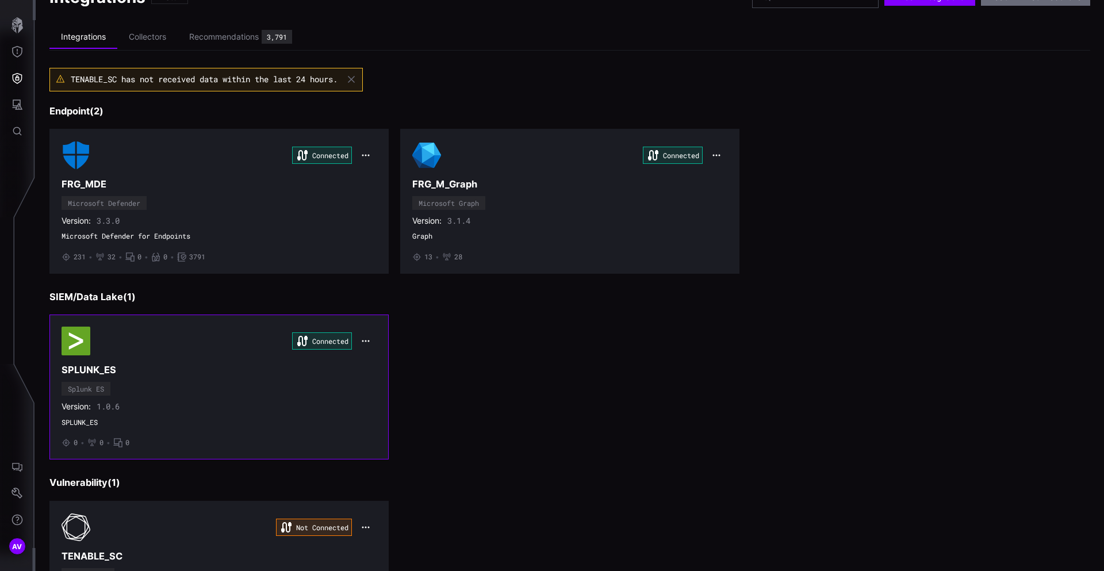
click at [214, 333] on div "Connected" at bounding box center [218, 340] width 315 height 29
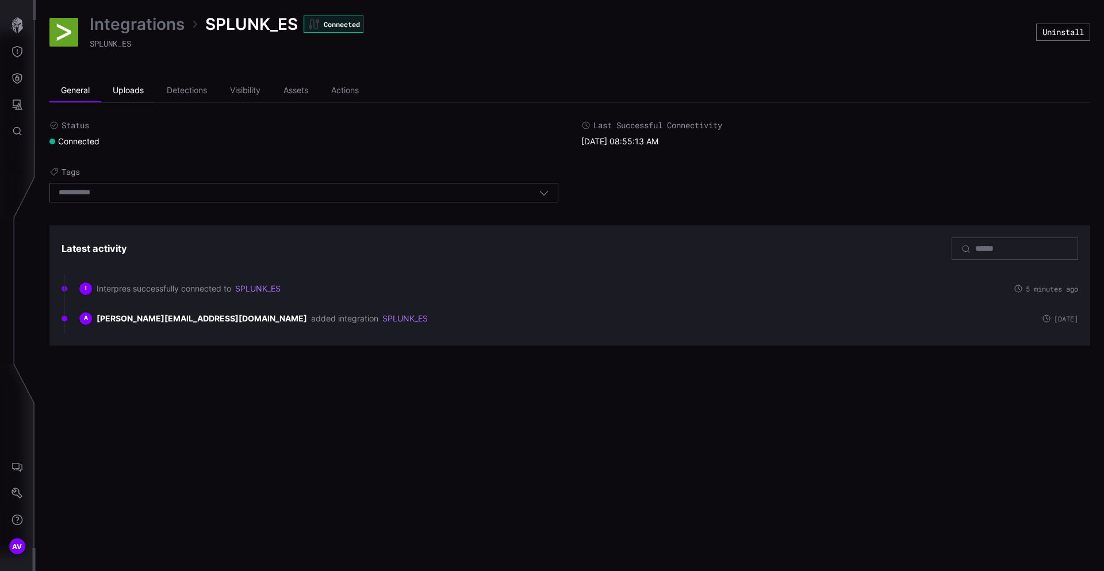
click at [144, 91] on li "Uploads" at bounding box center [128, 90] width 54 height 23
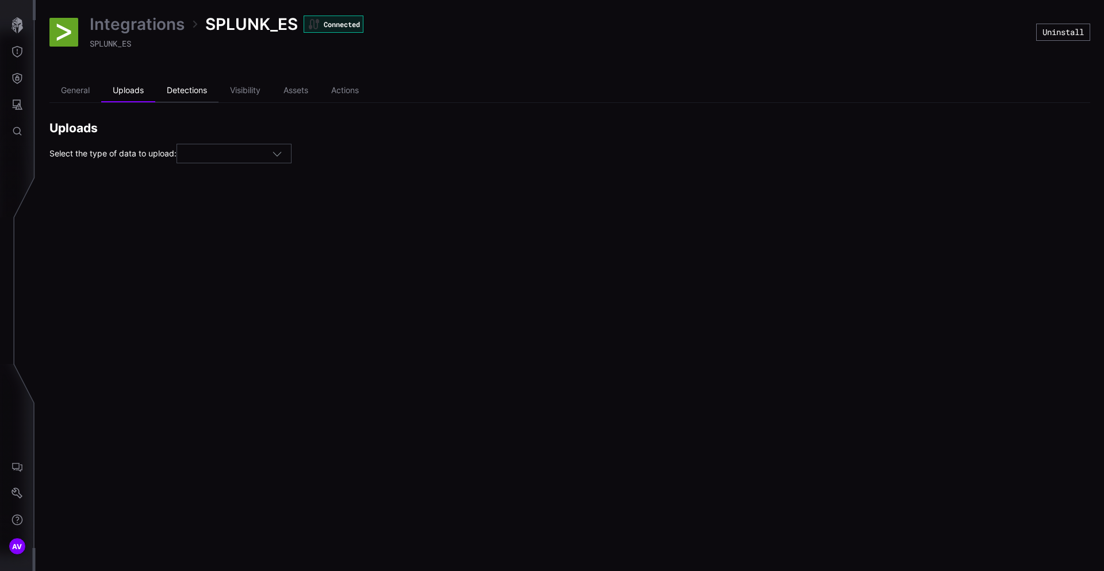
click at [183, 90] on li "Detections" at bounding box center [186, 90] width 63 height 23
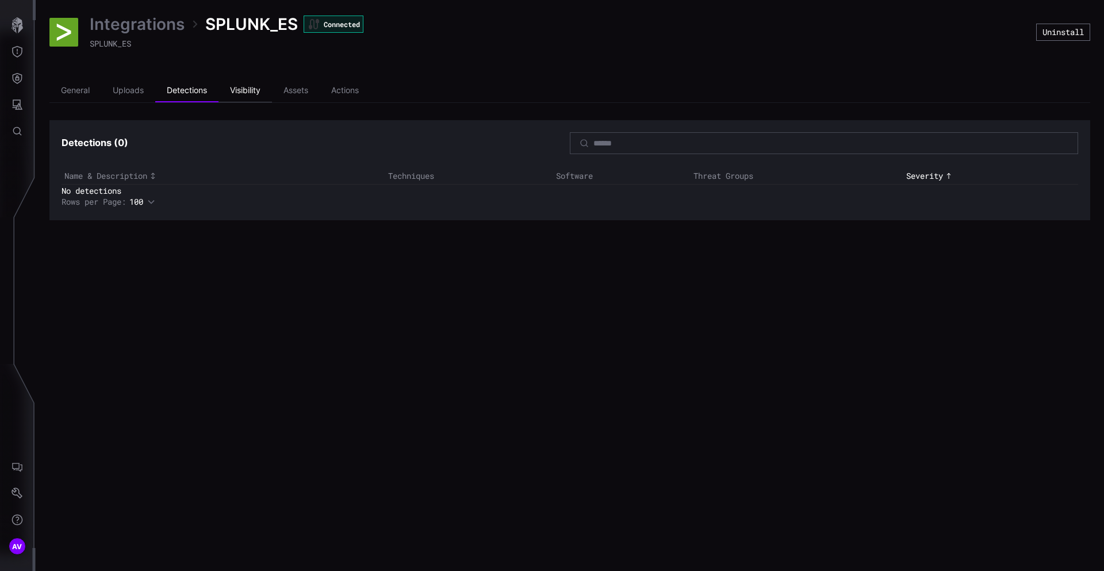
click at [240, 90] on li "Visibility" at bounding box center [244, 90] width 53 height 23
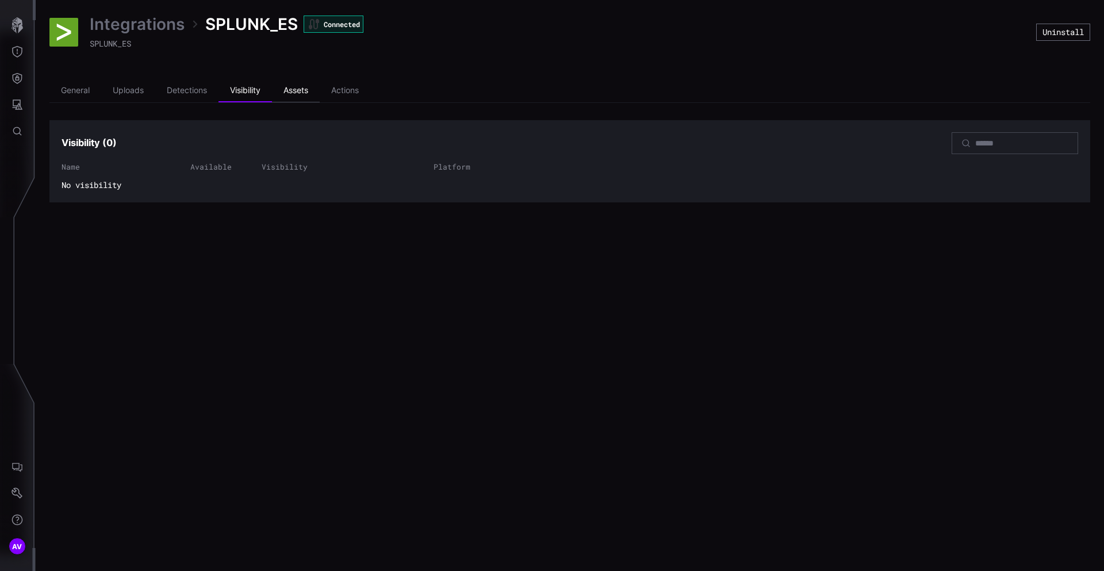
click at [301, 93] on li "Assets" at bounding box center [296, 90] width 48 height 23
click at [349, 98] on li "Actions" at bounding box center [345, 90] width 51 height 23
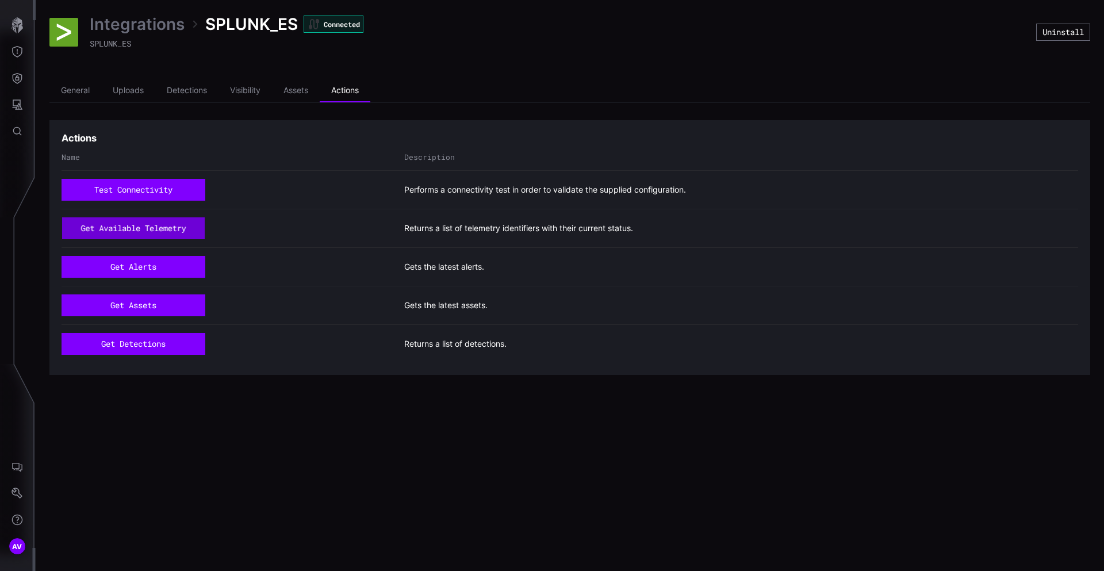
click at [144, 233] on button "get available telemetry" at bounding box center [133, 228] width 143 height 22
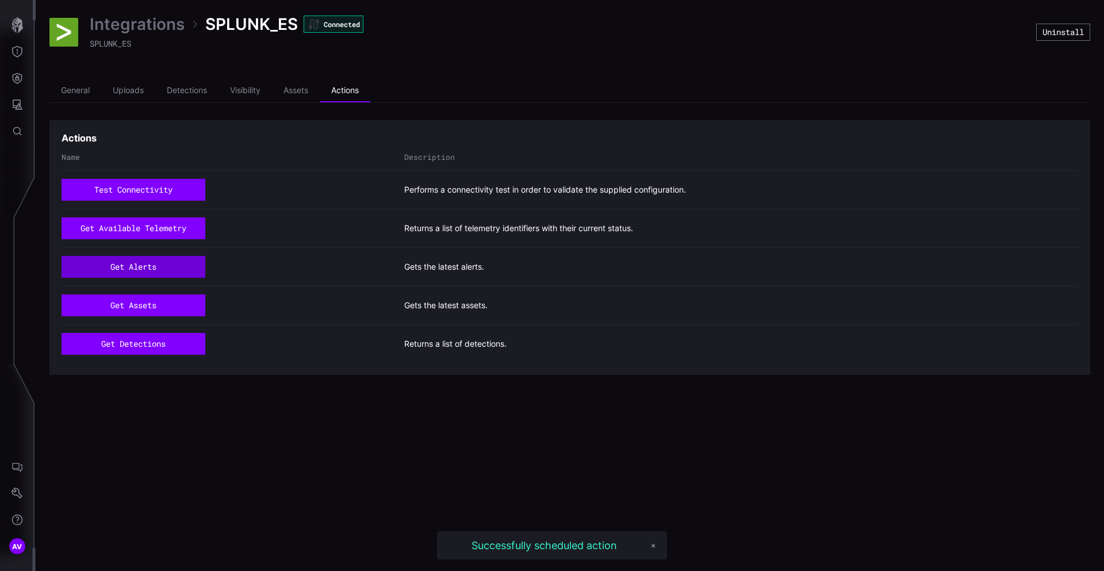
click at [149, 270] on button "get alerts" at bounding box center [133, 267] width 144 height 22
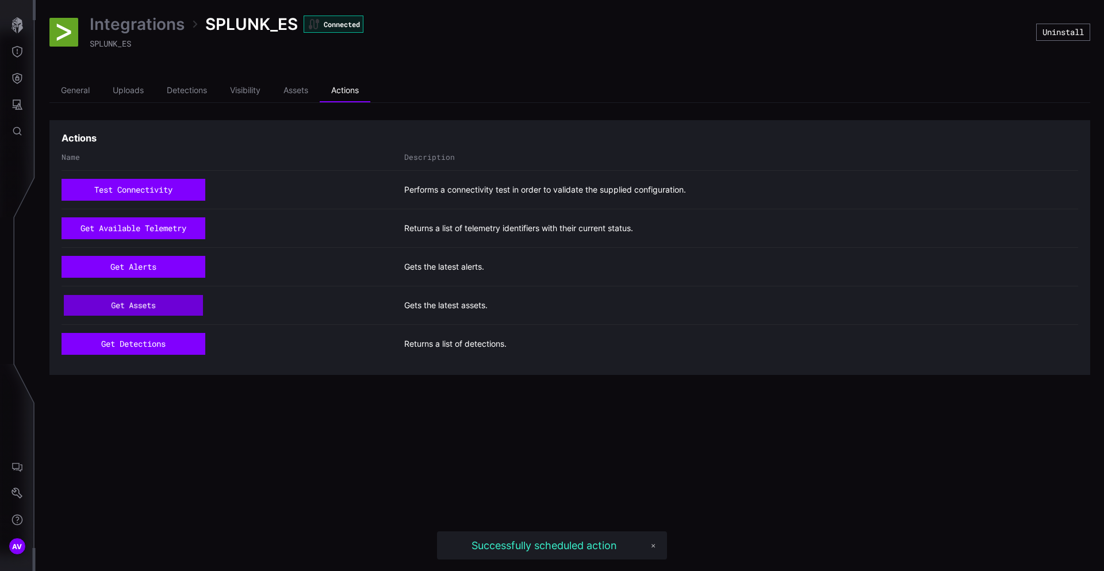
click at [146, 303] on button "get assets" at bounding box center [133, 305] width 139 height 21
click at [141, 341] on button "get detections" at bounding box center [133, 344] width 144 height 22
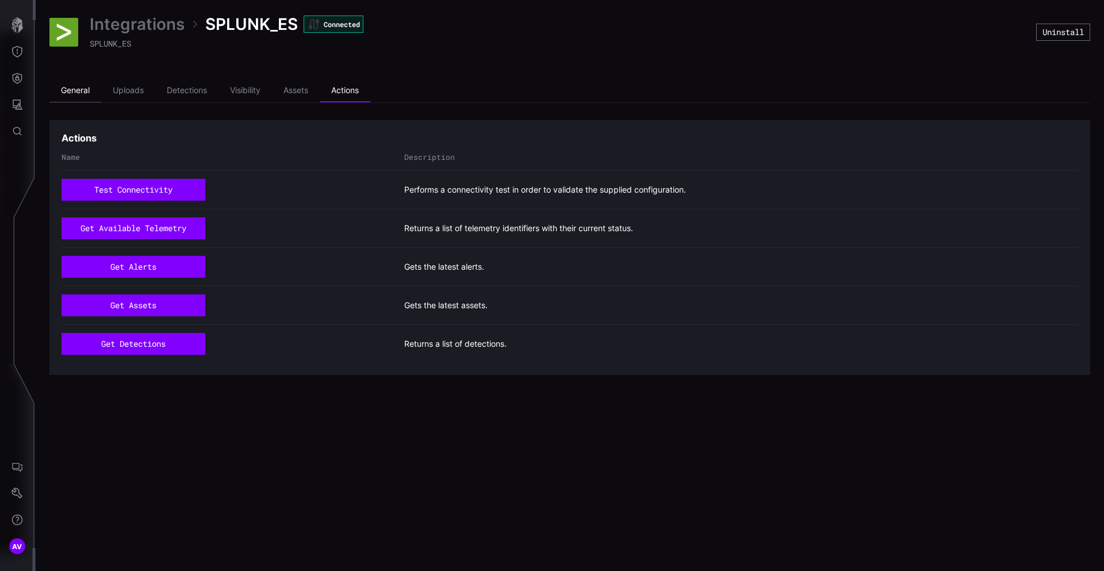
click at [84, 91] on li "General" at bounding box center [75, 90] width 52 height 23
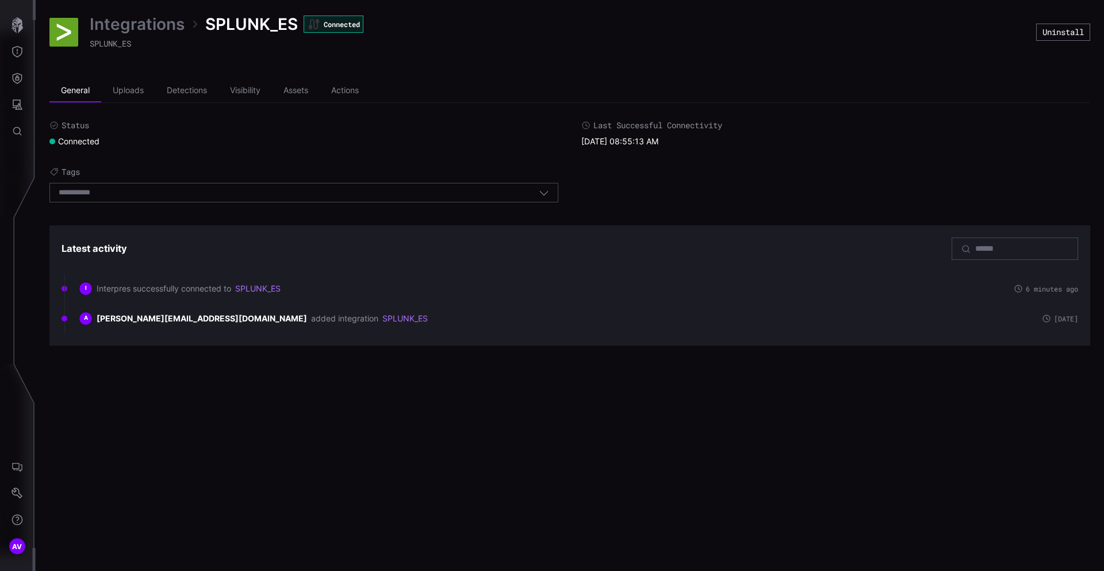
click at [135, 28] on link "Integrations" at bounding box center [137, 24] width 95 height 21
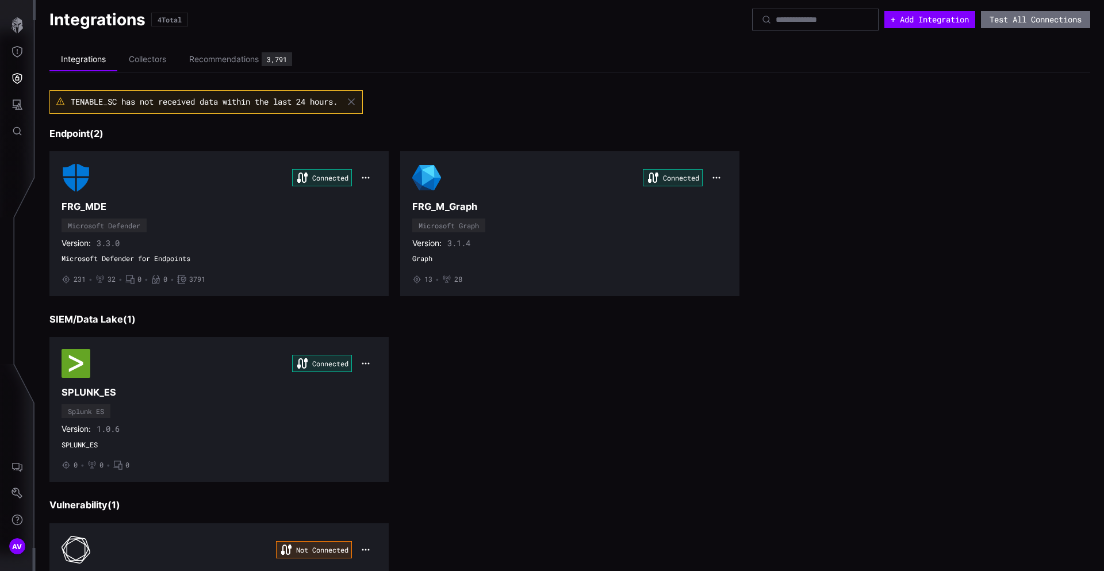
scroll to position [6, 0]
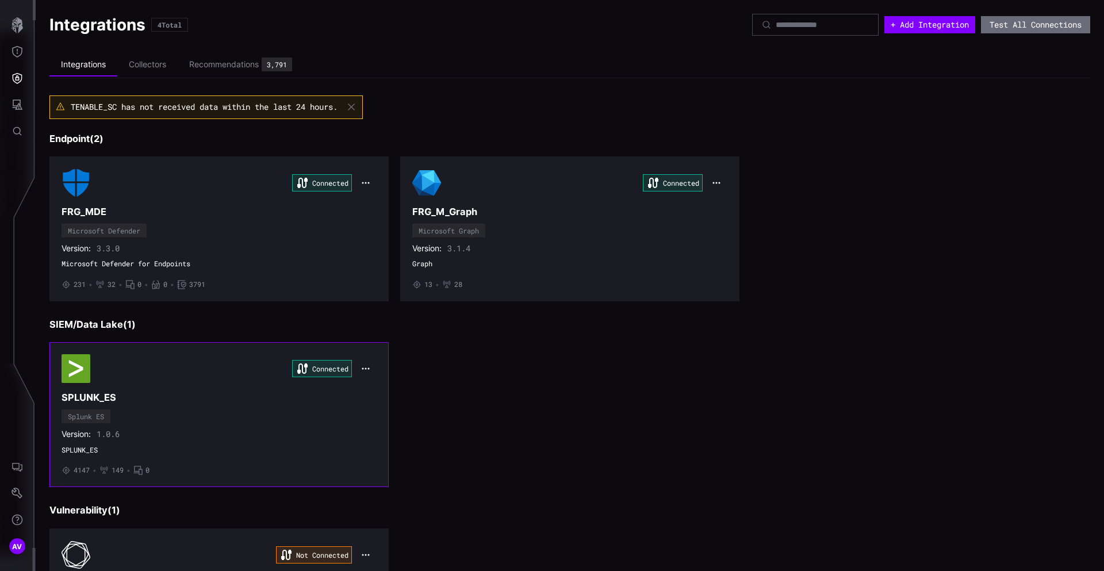
click at [76, 471] on span "4147" at bounding box center [82, 470] width 16 height 9
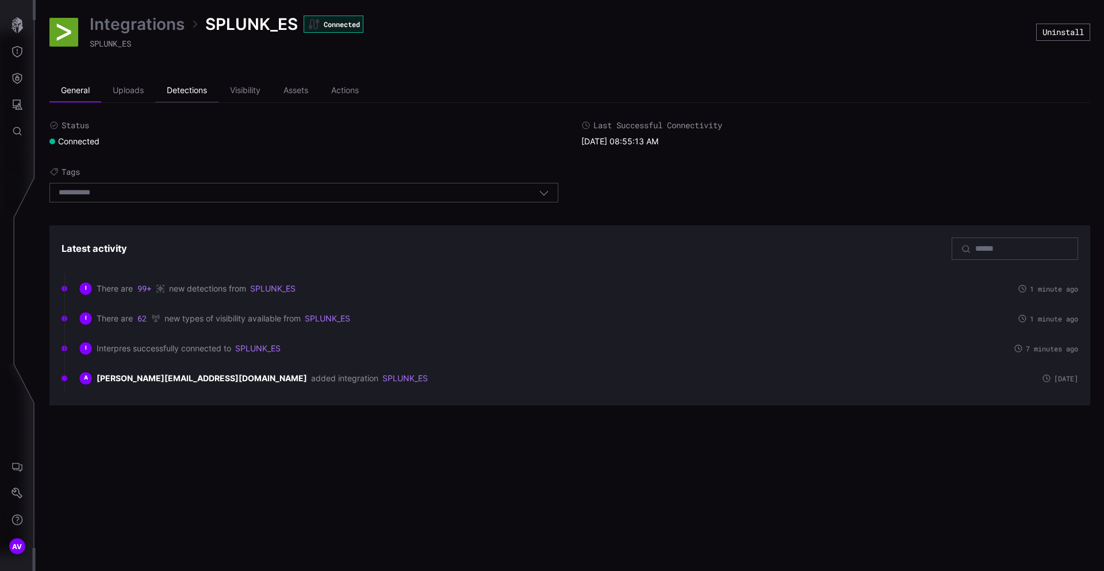
click at [186, 97] on li "Detections" at bounding box center [186, 90] width 63 height 23
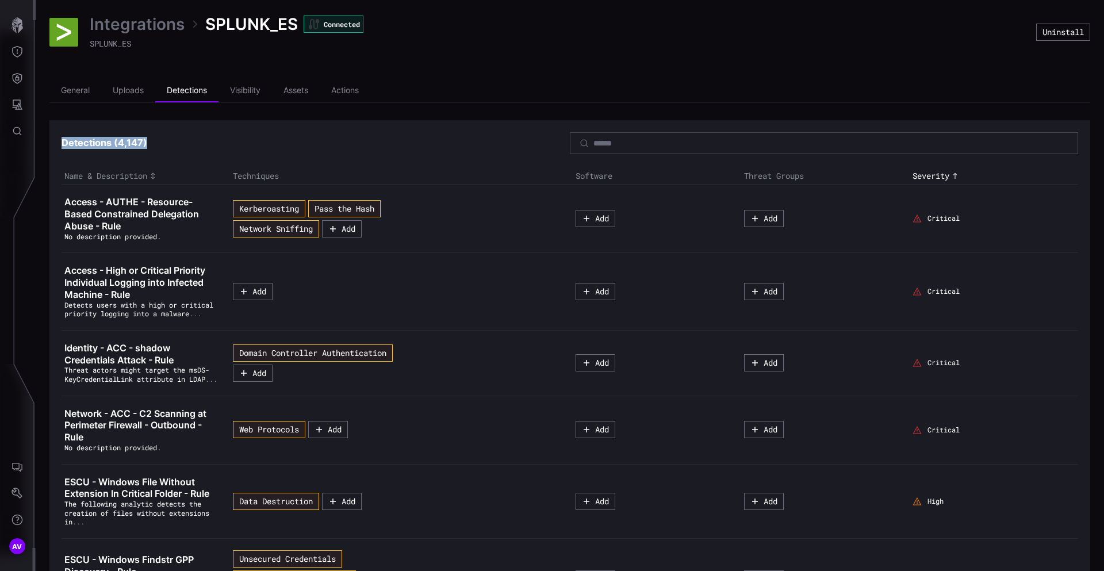
drag, startPoint x: 59, startPoint y: 142, endPoint x: 171, endPoint y: 140, distance: 112.1
click at [171, 140] on h3 "Detections ( 4,147 )" at bounding box center [315, 143] width 508 height 12
click at [102, 213] on span "Access - AUTHE - Resource-Based Constrained Delegation Abuse - Rule" at bounding box center [131, 214] width 134 height 36
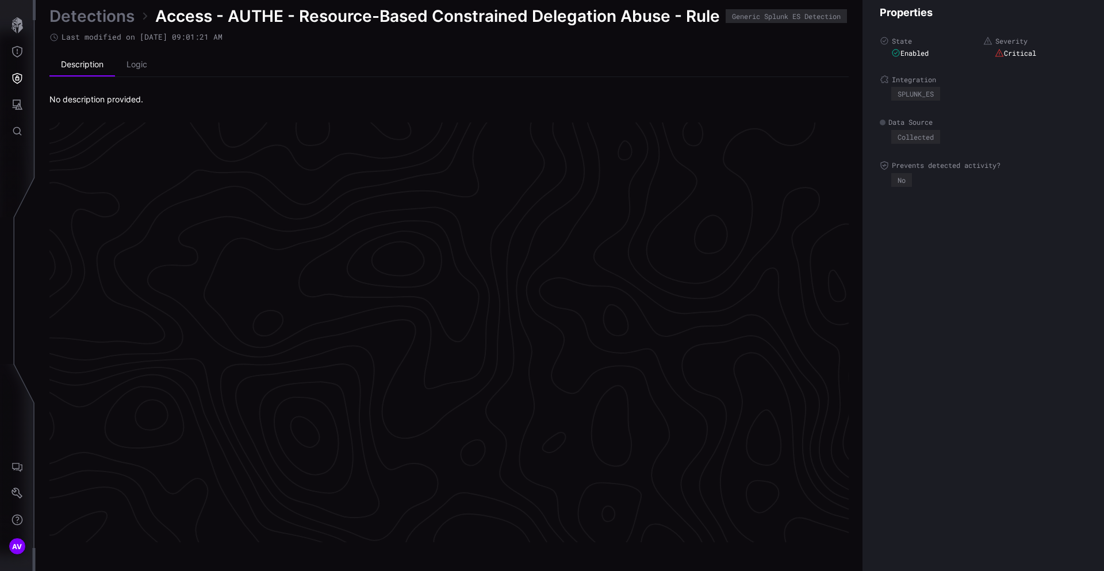
scroll to position [2377, 463]
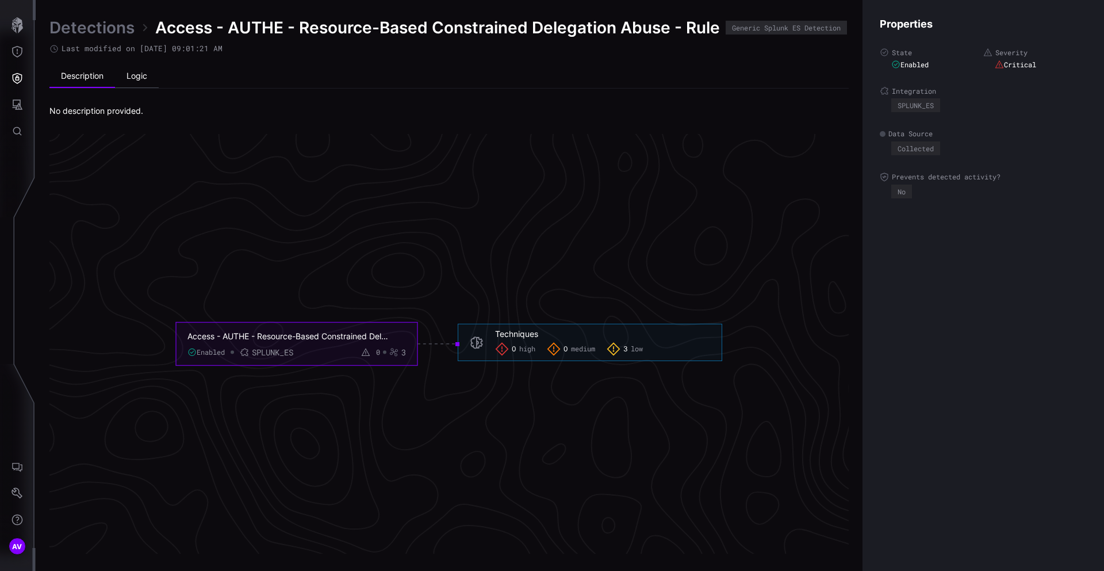
click at [140, 78] on li "Logic" at bounding box center [137, 76] width 44 height 23
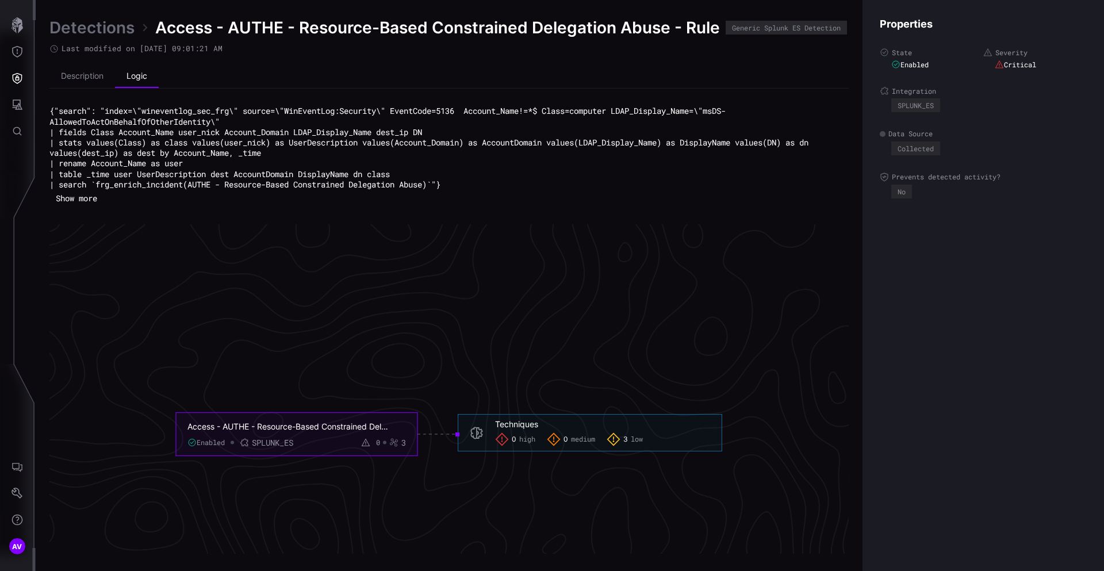
click at [110, 114] on code "{"search": "index=\"wineventlog_sec_frg\" source=\"WinEventLog:Security\" Event…" at bounding box center [430, 147] width 763 height 84
drag, startPoint x: 110, startPoint y: 114, endPoint x: 95, endPoint y: 193, distance: 79.6
click at [95, 193] on div "{"search": "index=\"wineventlog_sec_frg\" source=\"WinEventLog:Security\" Event…" at bounding box center [448, 156] width 799 height 101
click at [91, 194] on button "Show more" at bounding box center [76, 198] width 54 height 17
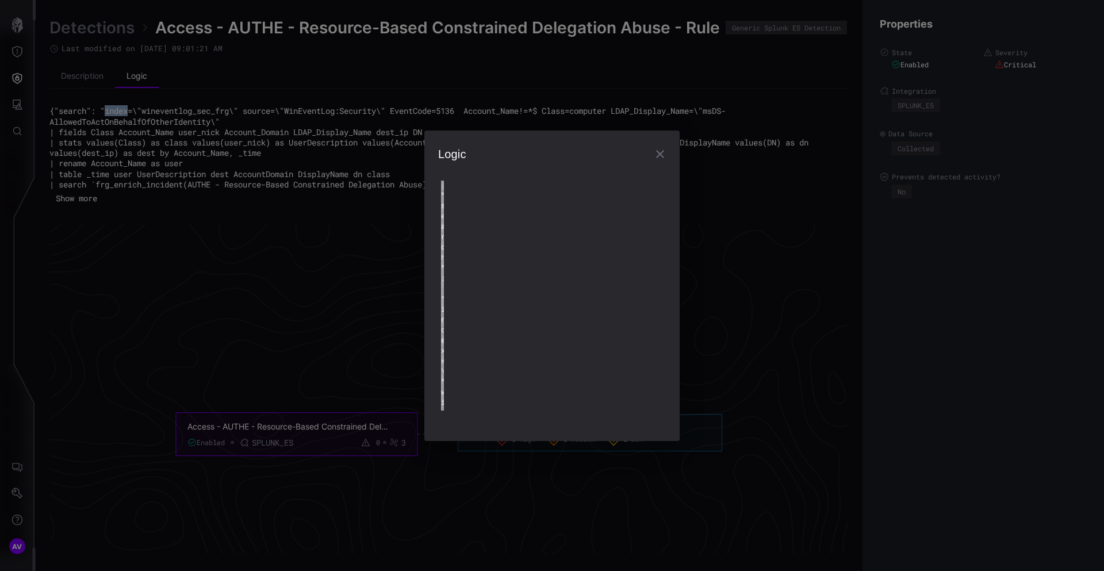
type textarea "**********"
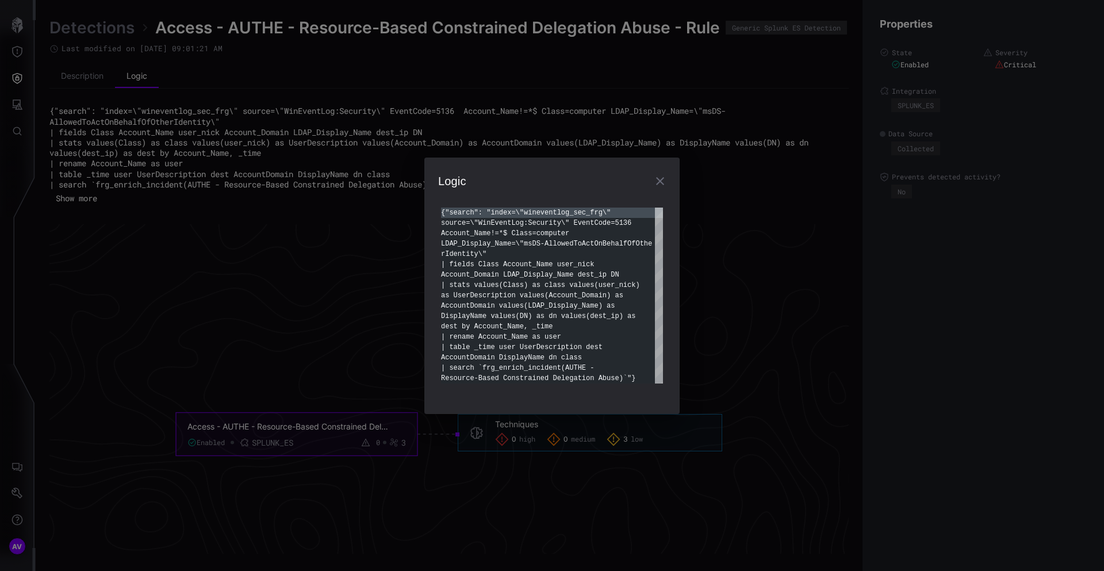
click at [309, 320] on div "Logic {"search": "index=\"wineventlog_sec_frg\" source=\"WinEventLog:Security\"…" at bounding box center [552, 285] width 1104 height 571
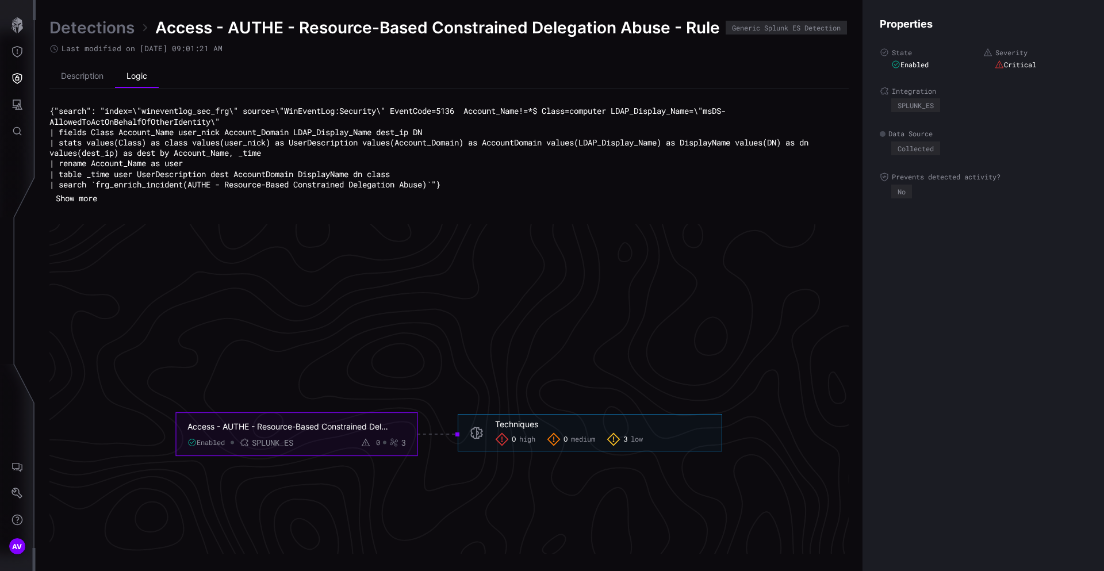
click at [112, 25] on link "Detections" at bounding box center [91, 27] width 85 height 21
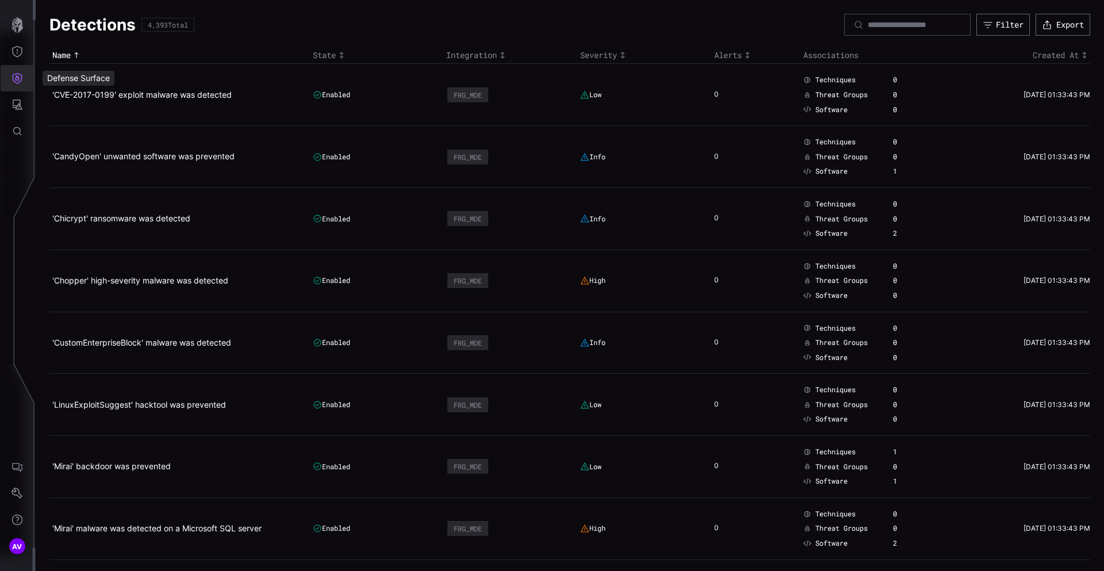
click at [23, 76] on button "Defense Surface" at bounding box center [17, 78] width 33 height 26
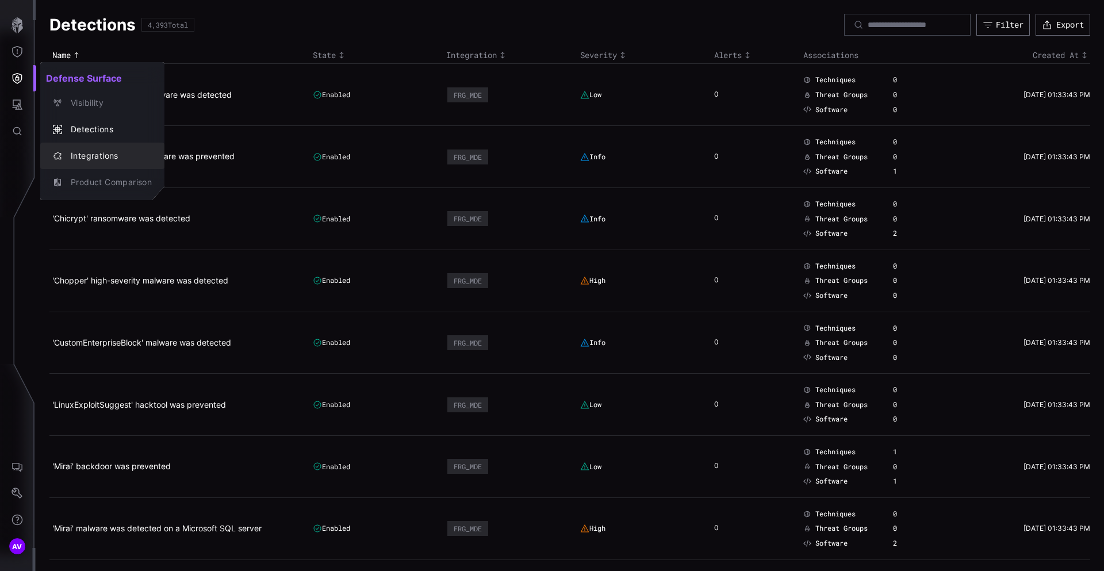
click at [96, 150] on div "Integrations" at bounding box center [108, 156] width 87 height 14
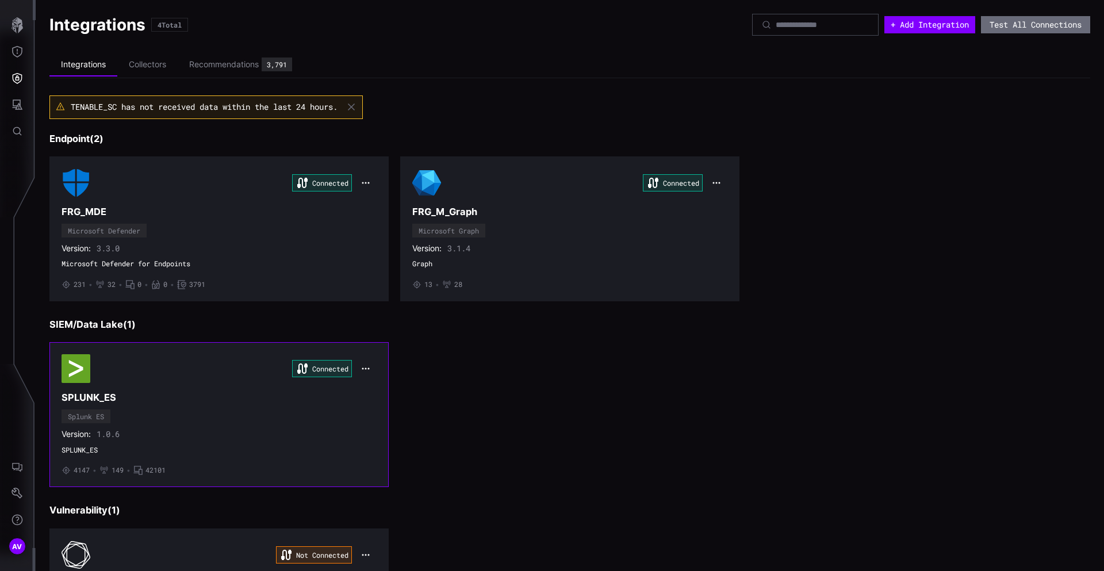
click at [199, 418] on div "Connected SPLUNK_ES Splunk ES Version: 1.0.6 SPLUNK_ES • 4147 • 149 • 42101" at bounding box center [218, 414] width 315 height 121
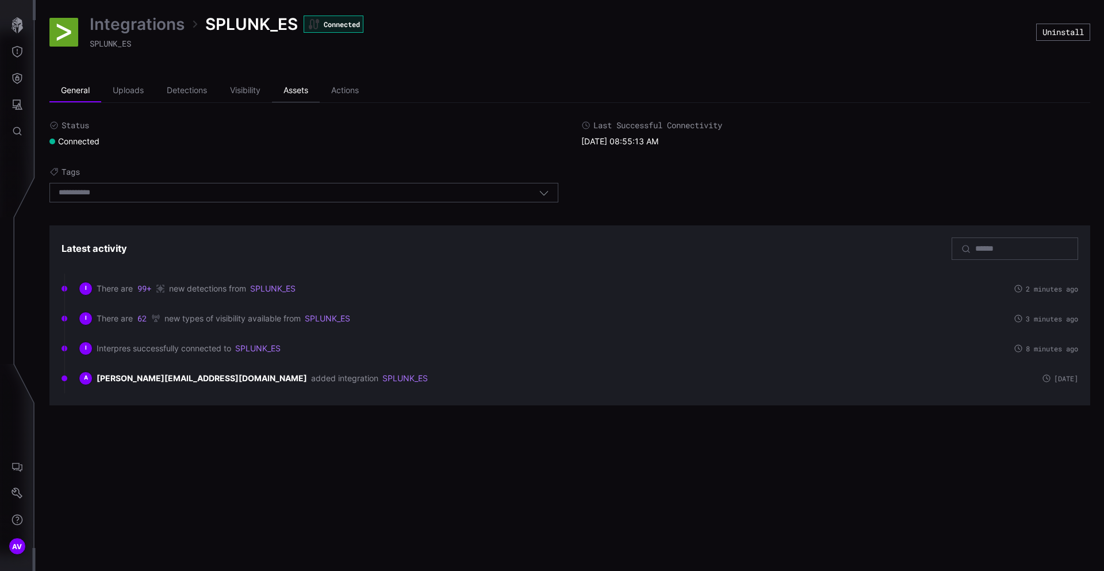
click at [294, 90] on li "Assets" at bounding box center [296, 90] width 48 height 23
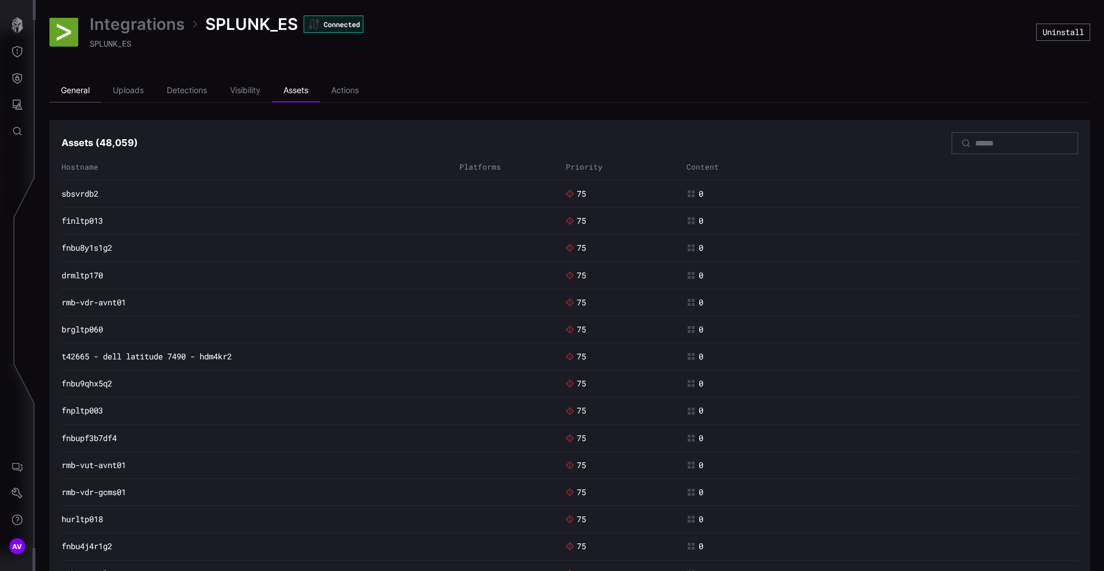
click at [60, 90] on li "General" at bounding box center [75, 90] width 52 height 23
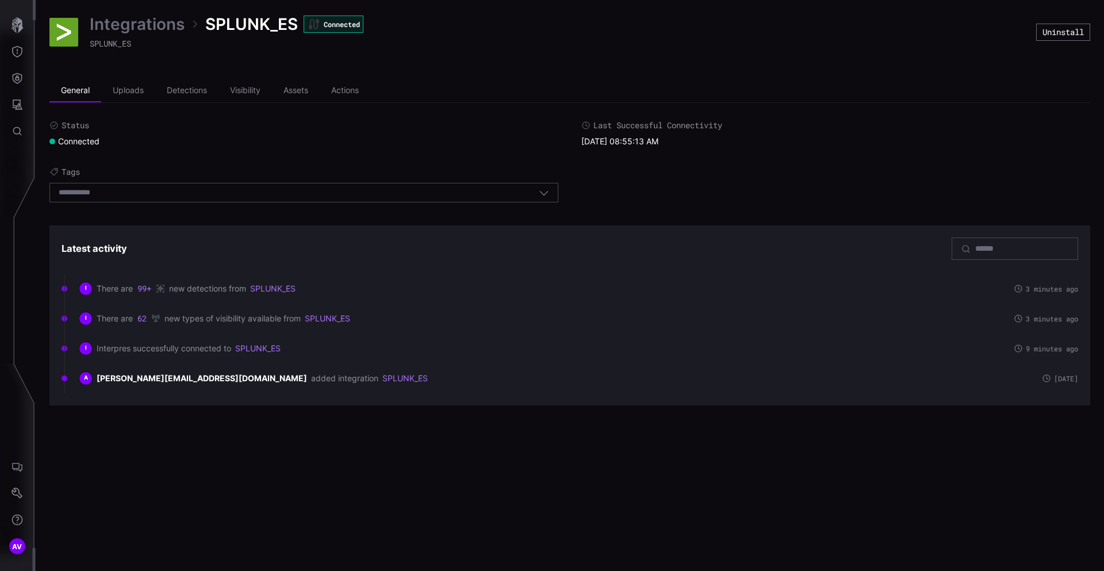
click at [123, 28] on link "Integrations" at bounding box center [137, 24] width 95 height 21
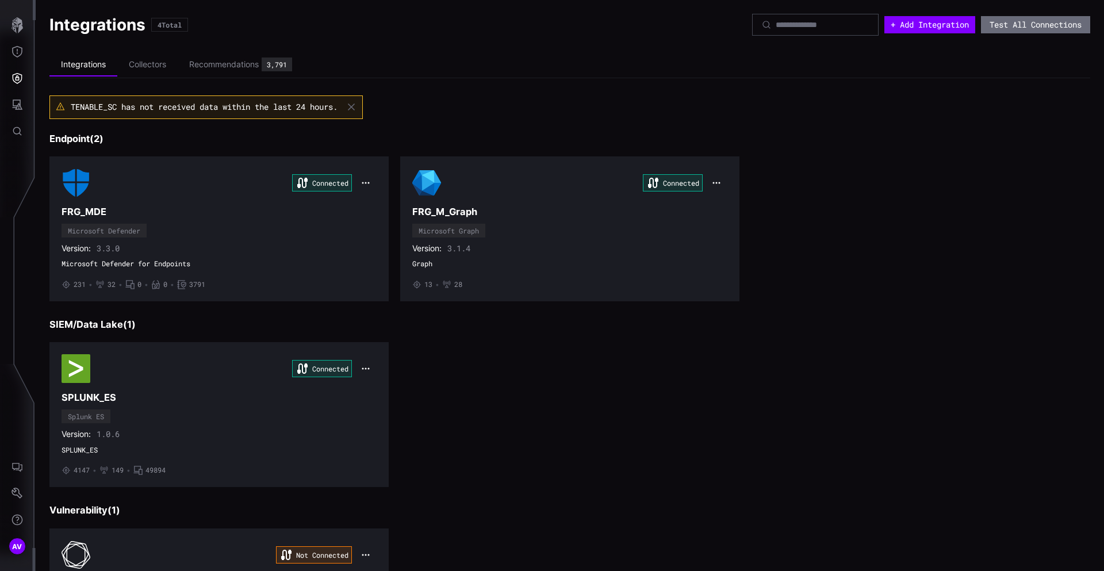
scroll to position [133, 0]
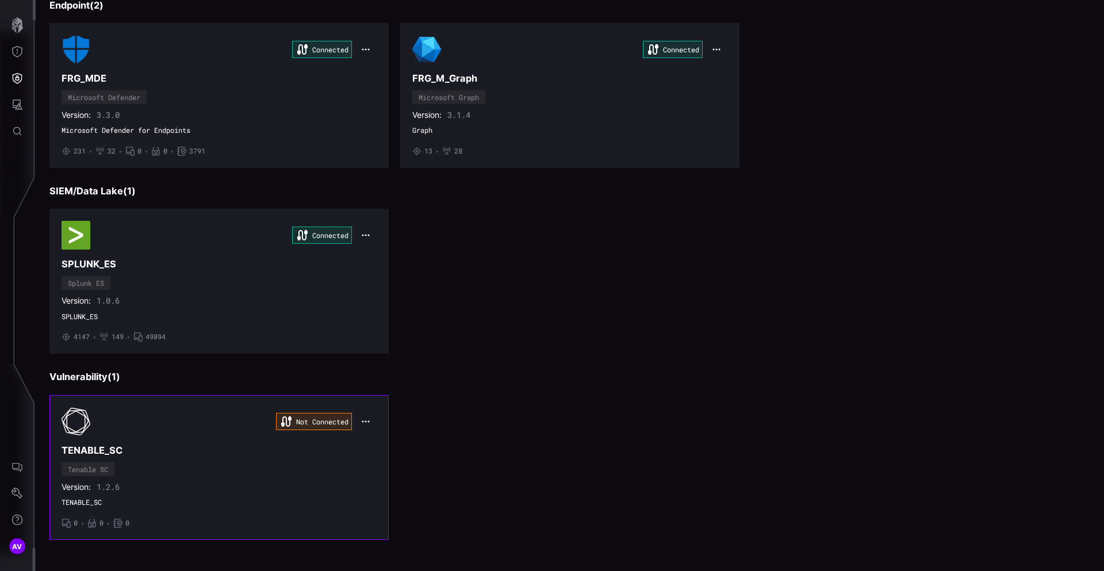
click at [132, 453] on h3 "TENABLE_SC" at bounding box center [218, 450] width 315 height 12
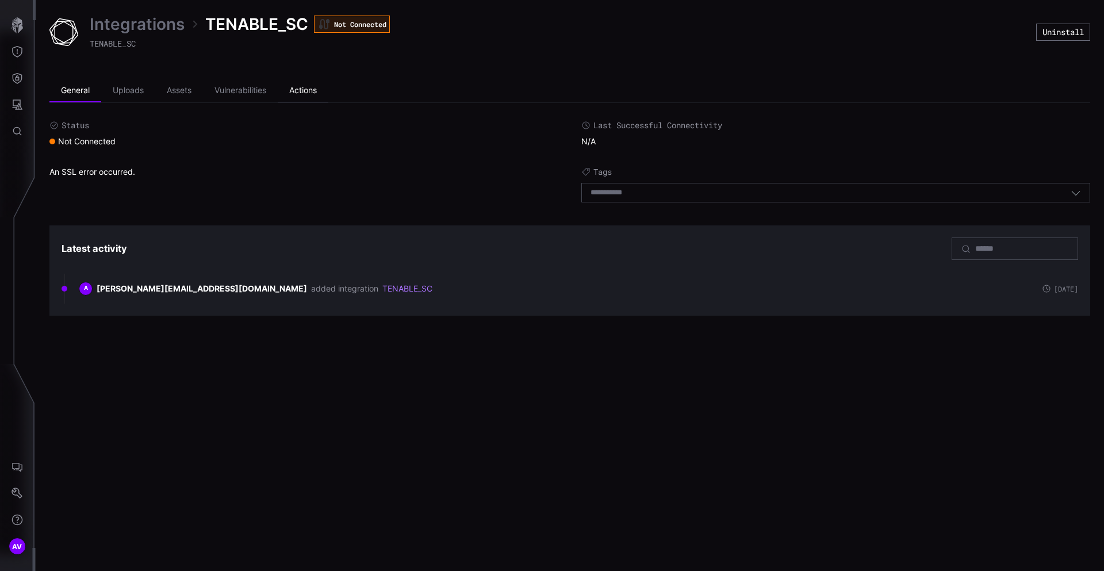
click at [324, 90] on li "Actions" at bounding box center [303, 90] width 51 height 23
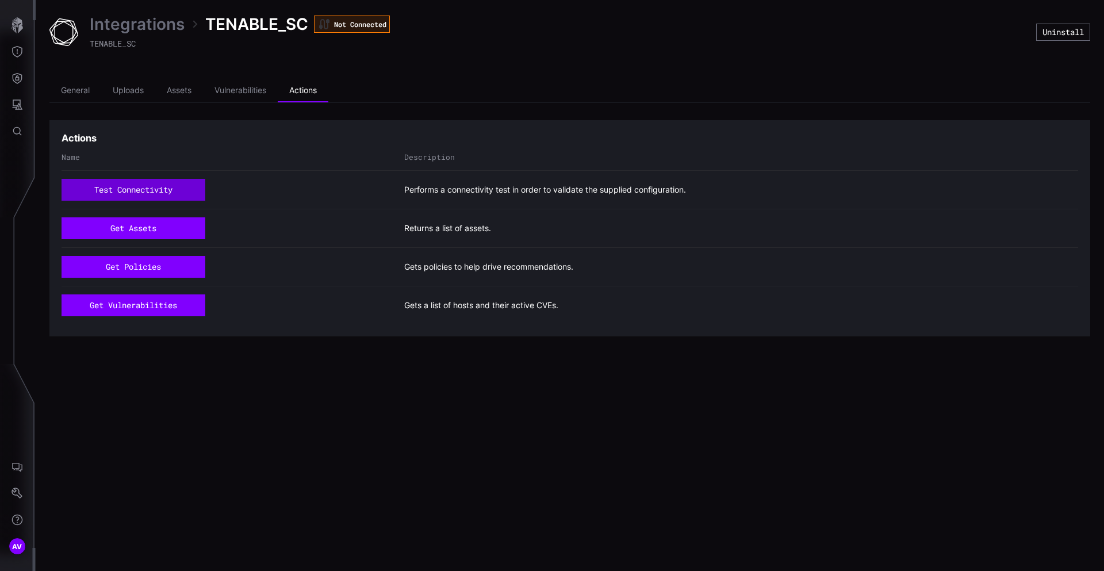
click at [174, 193] on button "test connectivity" at bounding box center [133, 190] width 144 height 22
click at [128, 18] on link "Integrations" at bounding box center [137, 24] width 95 height 21
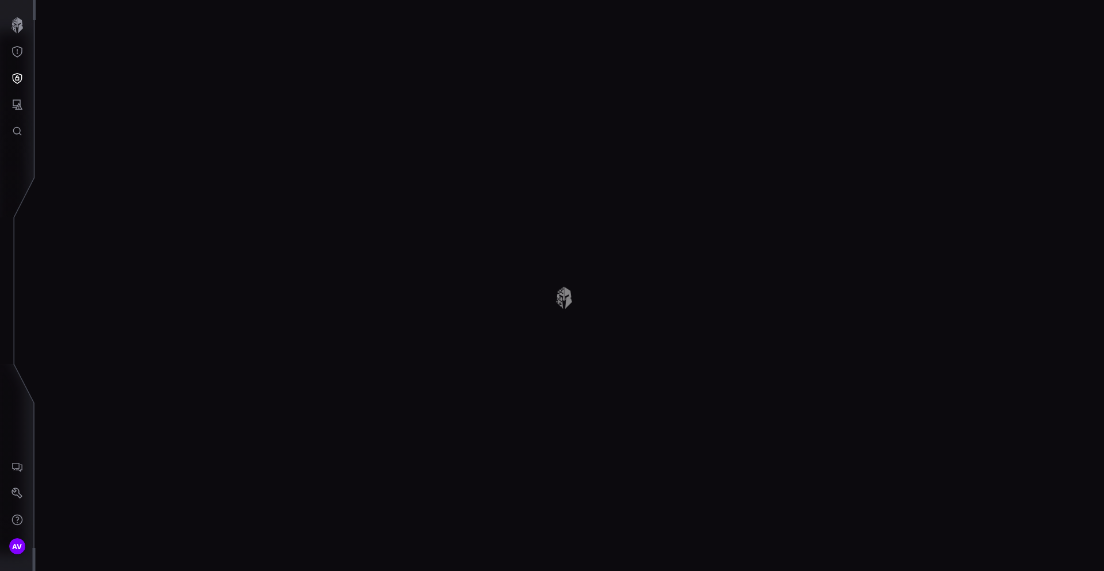
click at [128, 20] on div at bounding box center [570, 285] width 1068 height 571
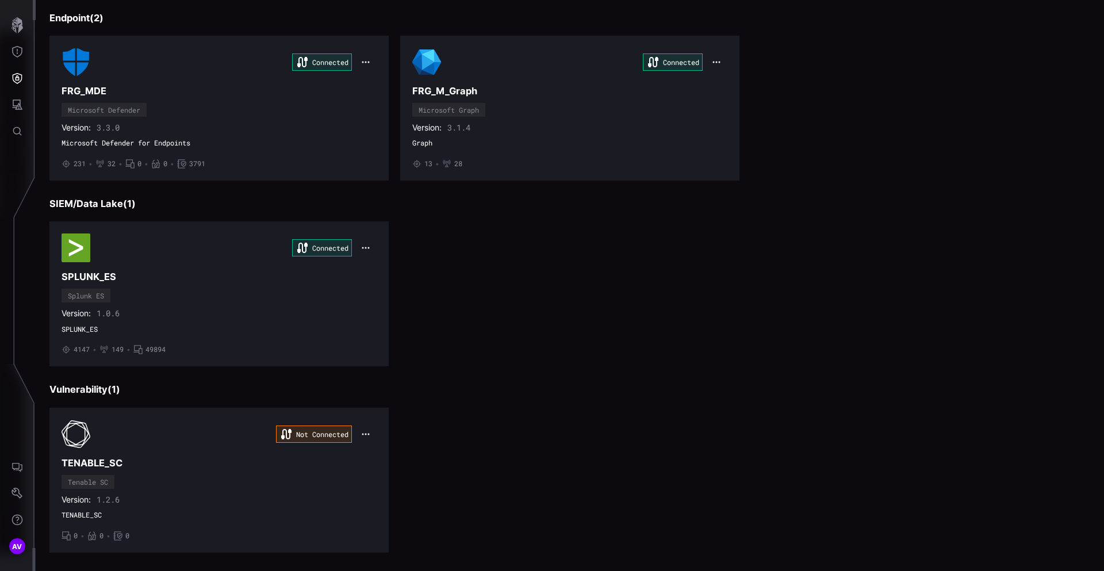
scroll to position [126, 0]
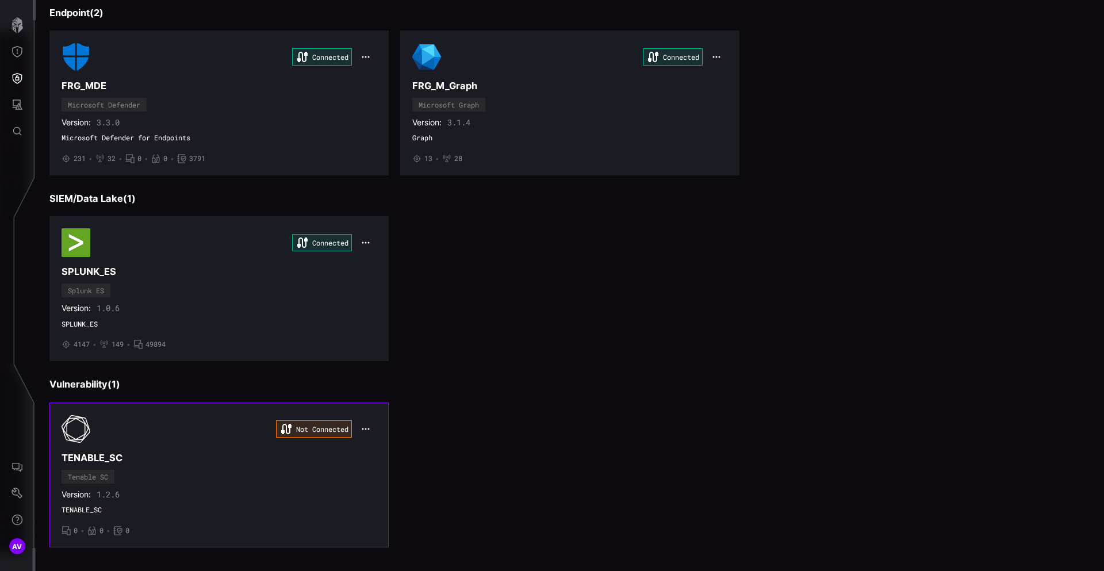
click at [370, 428] on icon "button" at bounding box center [365, 428] width 9 height 9
click at [379, 447] on div "Edit" at bounding box center [387, 453] width 51 height 21
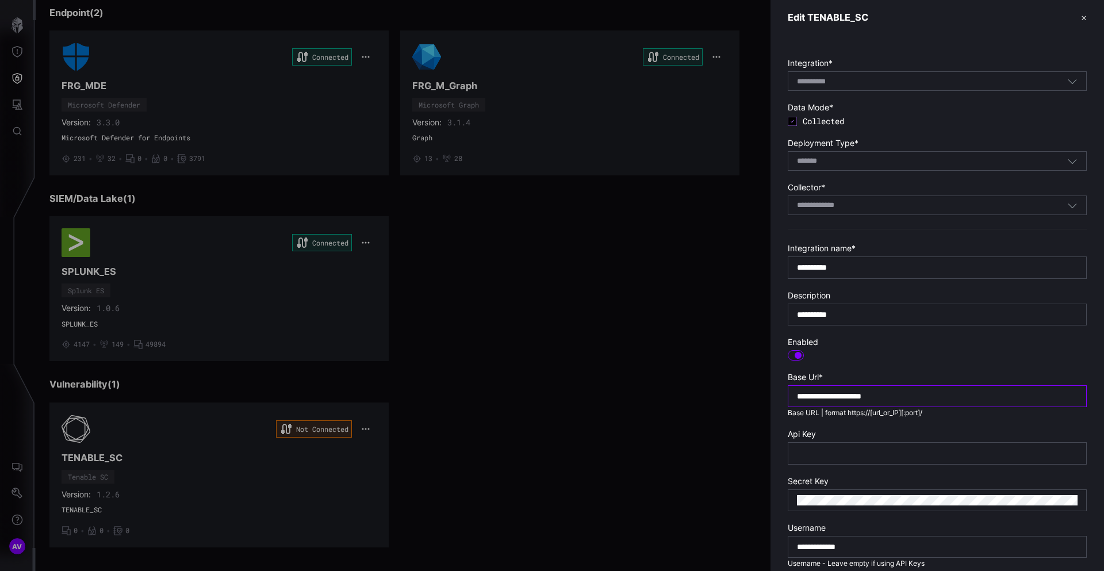
click at [801, 394] on input "**********" at bounding box center [937, 396] width 280 height 10
click at [797, 393] on input "**********" at bounding box center [937, 396] width 280 height 10
click at [913, 397] on input "**********" at bounding box center [937, 396] width 280 height 10
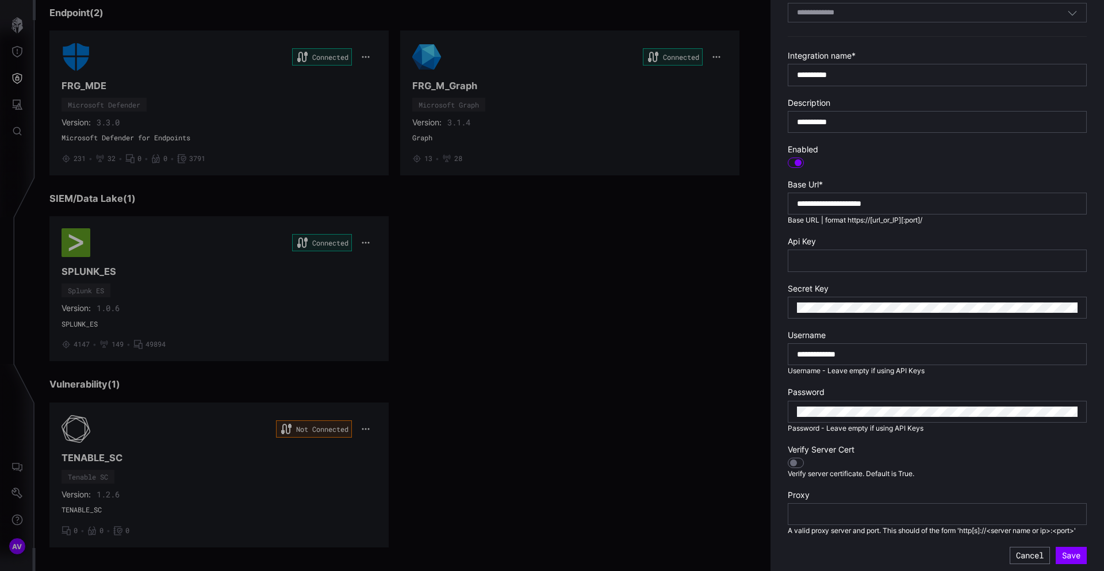
scroll to position [198, 0]
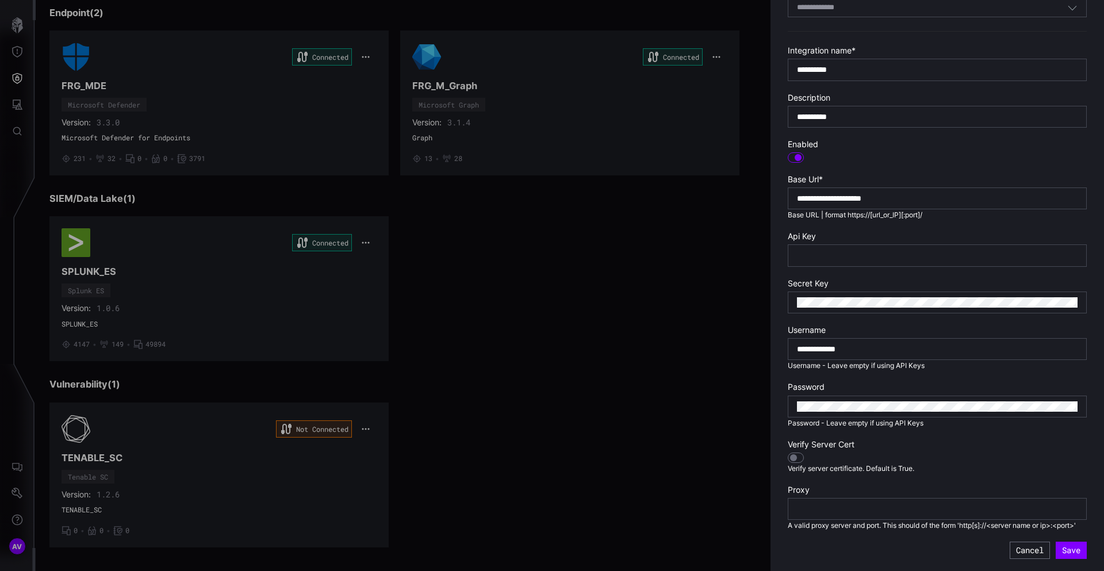
click at [847, 526] on span "A valid proxy server and port. This should of the form 'http[s]://<server name …" at bounding box center [931, 525] width 288 height 9
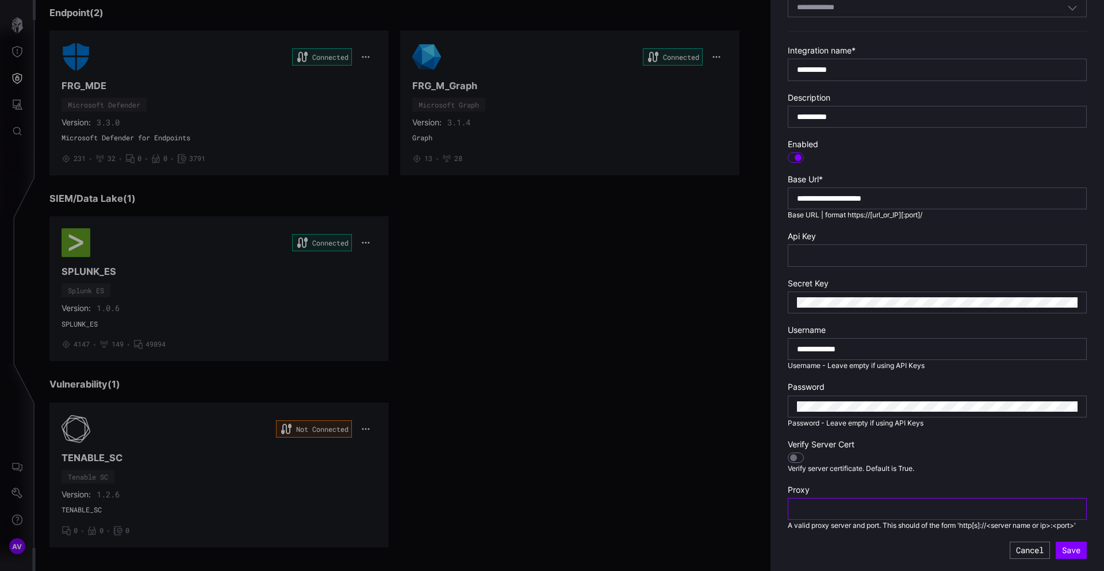
click at [847, 509] on input "text" at bounding box center [937, 508] width 280 height 10
